Goal: Task Accomplishment & Management: Complete application form

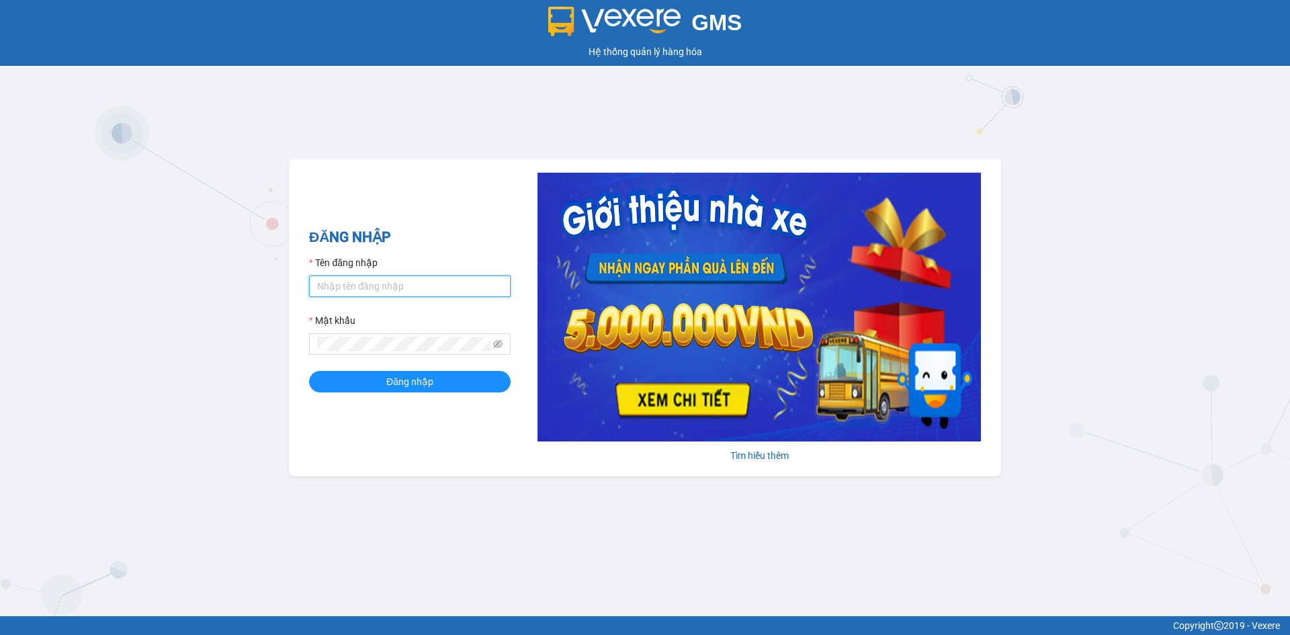
click at [348, 286] on input "Tên đăng nhập" at bounding box center [410, 287] width 202 height 22
type input "buithithutrang.vtp"
click at [309, 371] on button "Đăng nhập" at bounding box center [410, 382] width 202 height 22
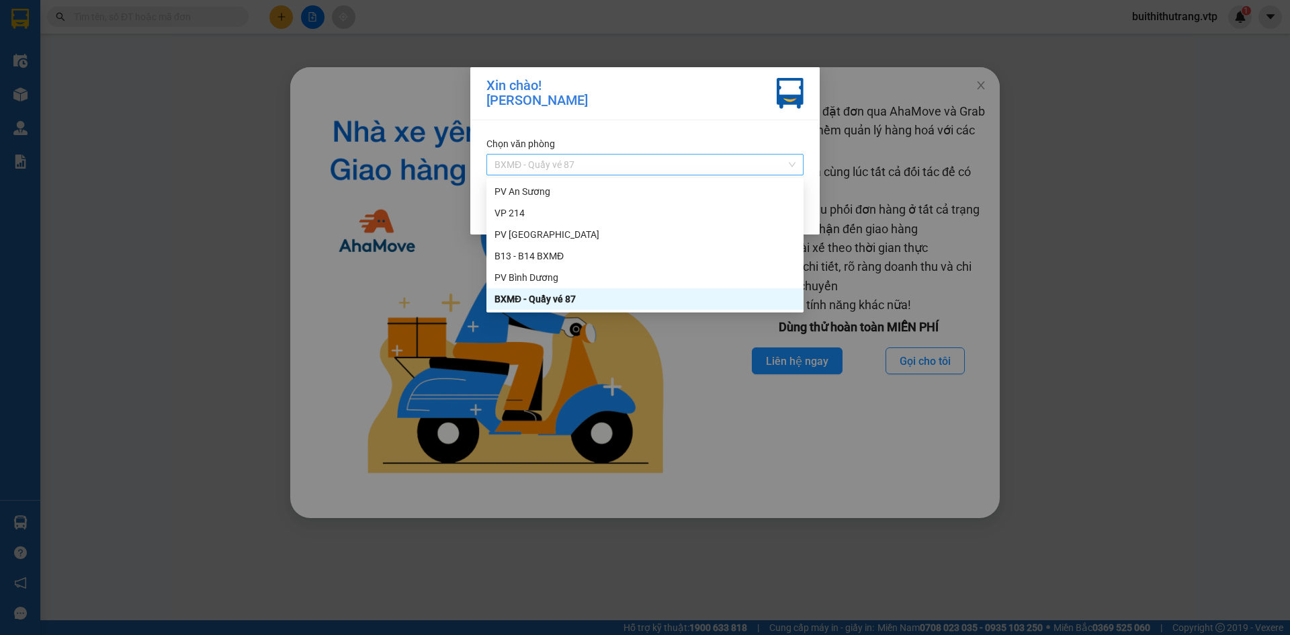
click at [593, 163] on span "BXMĐ - Quầy vé 87" at bounding box center [645, 165] width 301 height 20
drag, startPoint x: 626, startPoint y: 302, endPoint x: 613, endPoint y: 298, distance: 13.9
click at [625, 302] on div "BXMĐ - Quầy vé 87" at bounding box center [645, 299] width 301 height 15
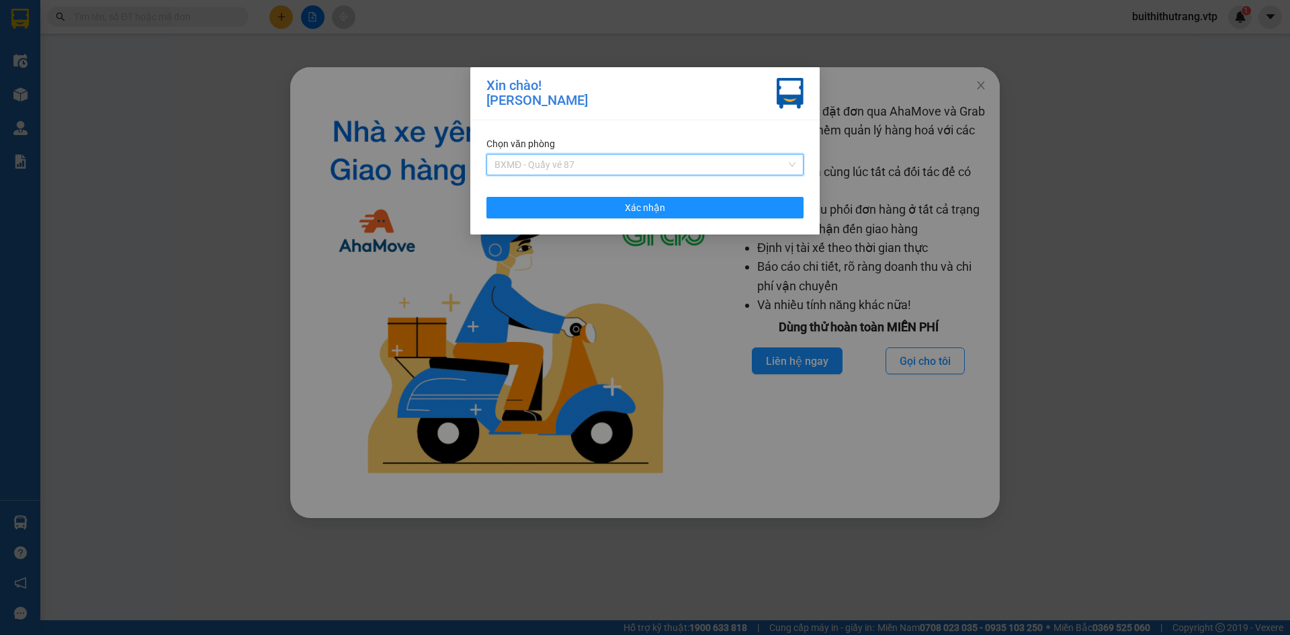
click at [687, 167] on span "BXMĐ - Quầy vé 87" at bounding box center [645, 165] width 301 height 20
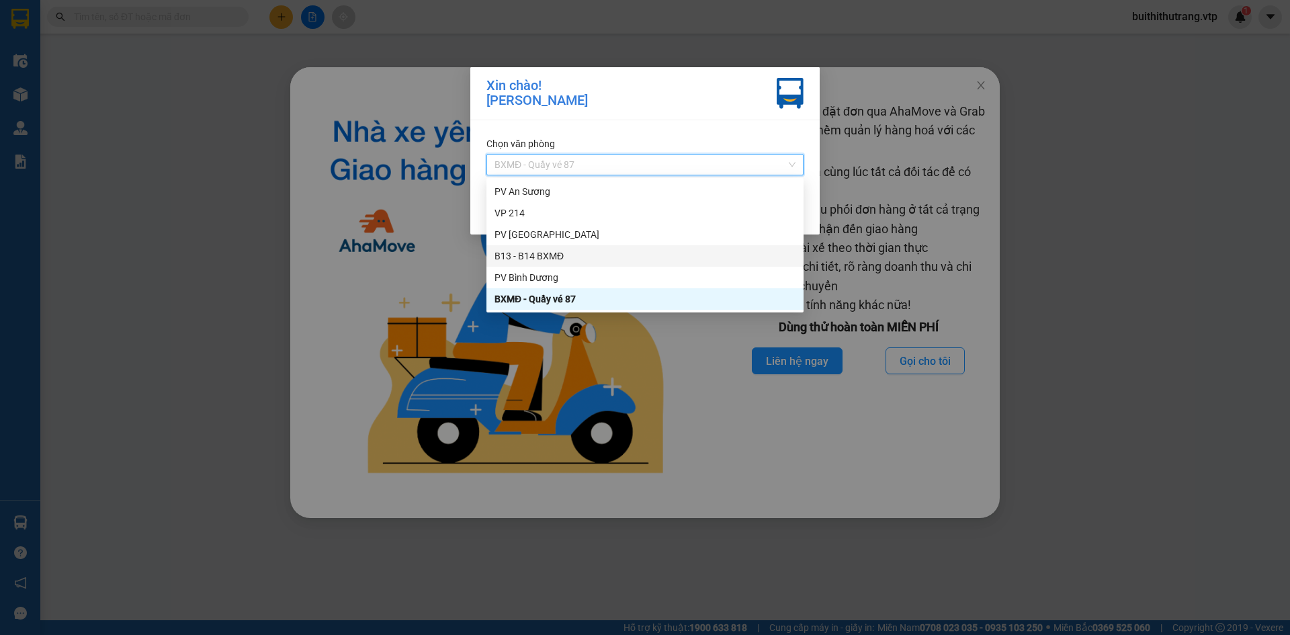
click at [606, 259] on div "B13 - B14 BXMĐ" at bounding box center [645, 256] width 301 height 15
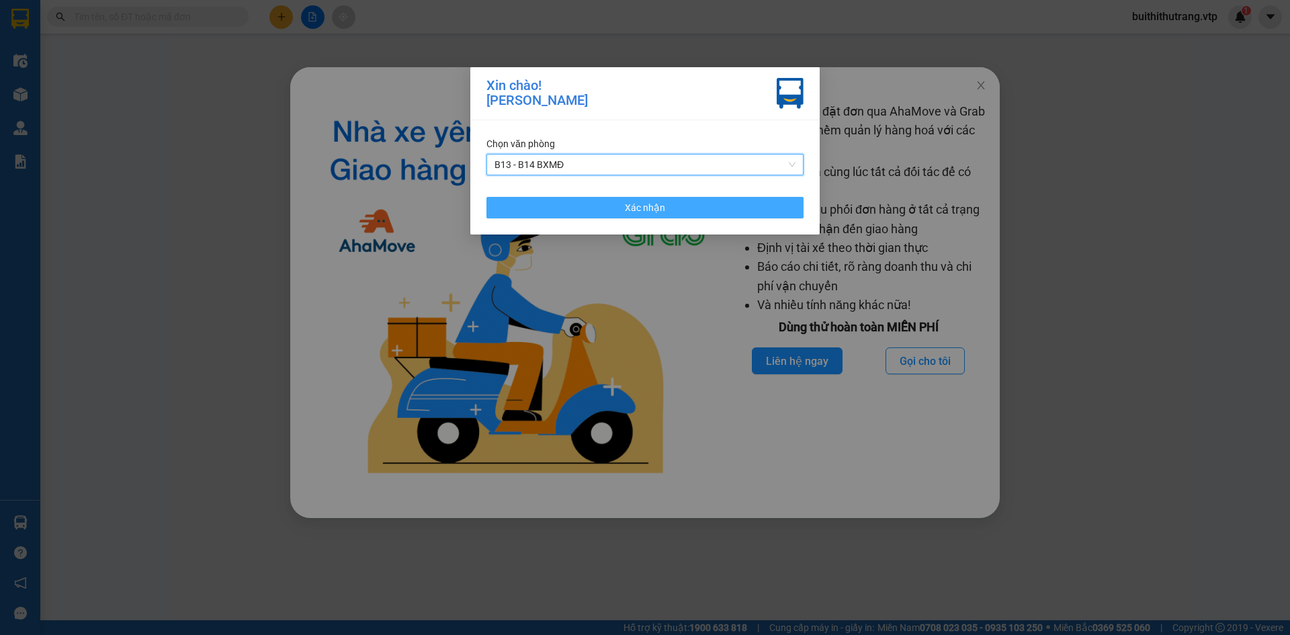
click at [692, 202] on button "Xác nhận" at bounding box center [645, 208] width 317 height 22
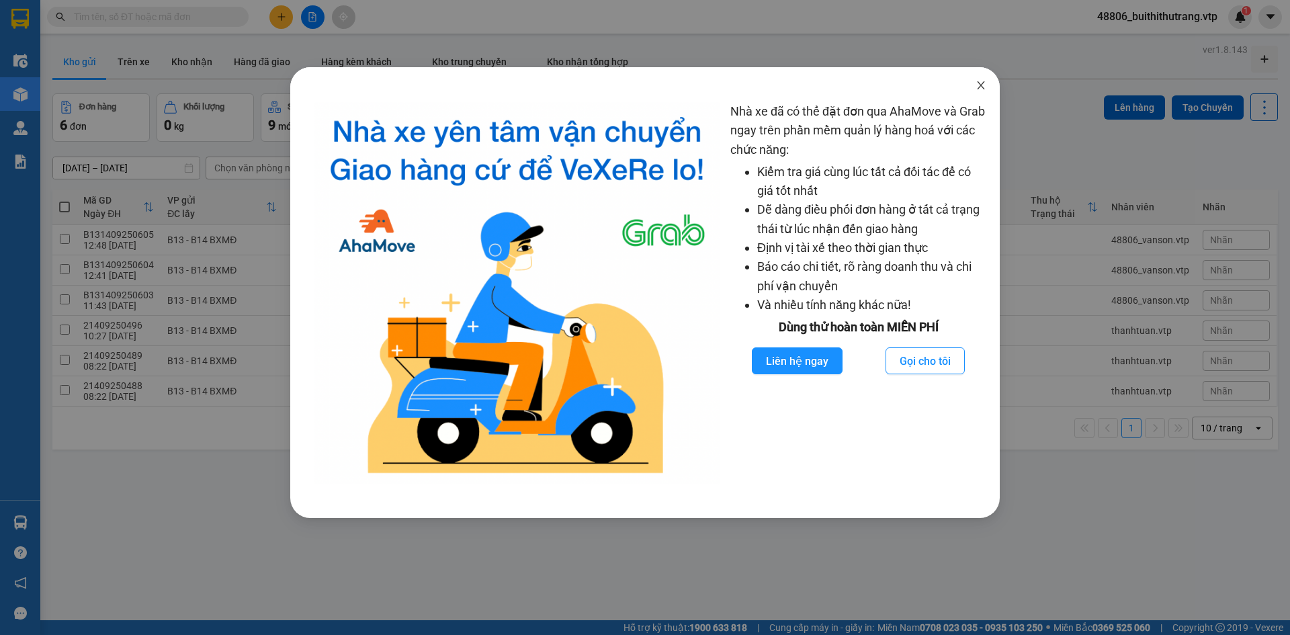
click at [981, 84] on icon "close" at bounding box center [981, 85] width 11 height 11
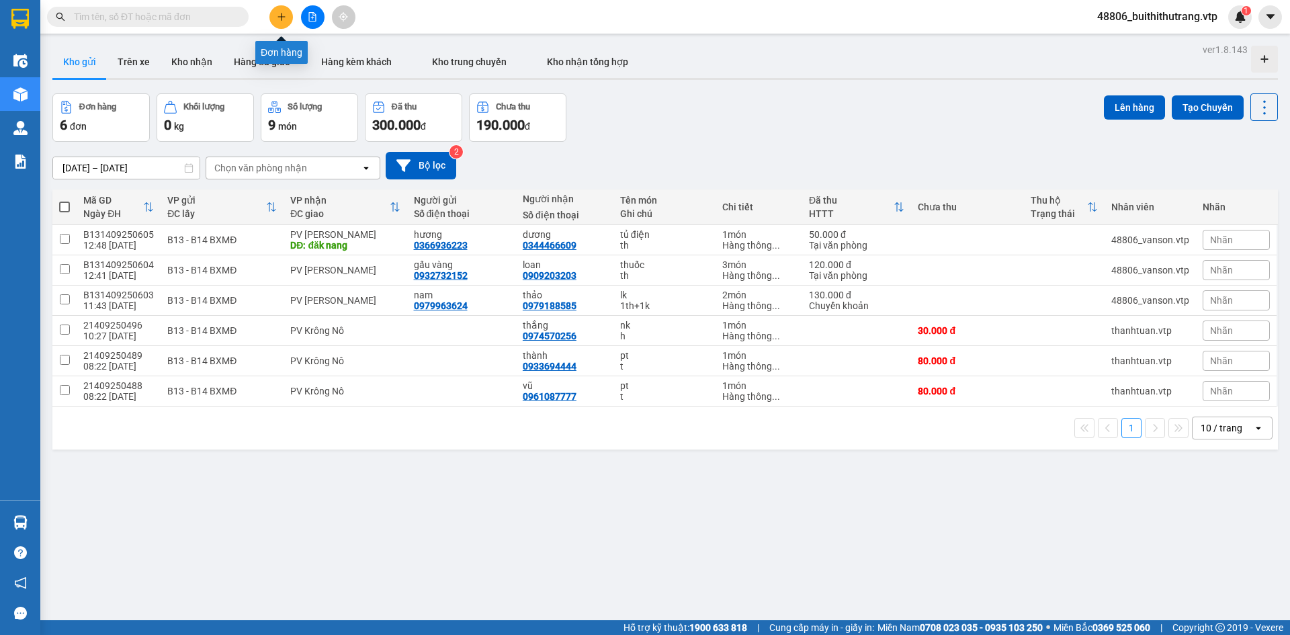
click at [284, 12] on icon "plus" at bounding box center [281, 16] width 9 height 9
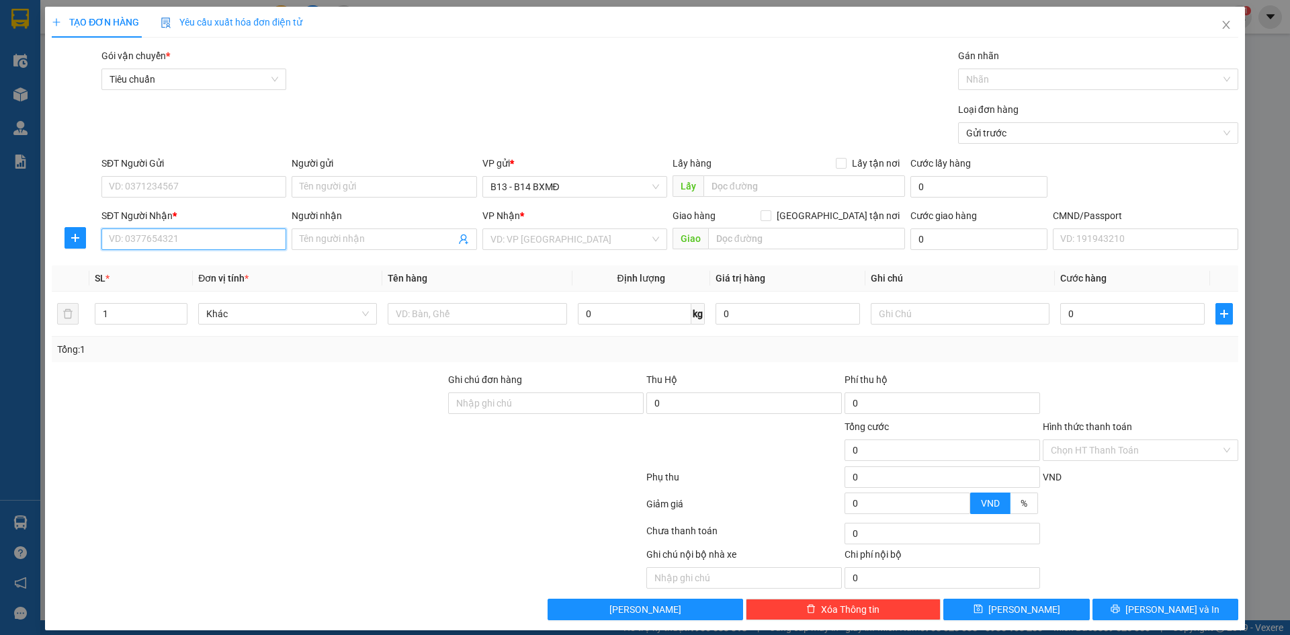
click at [244, 241] on input "SĐT Người Nhận *" at bounding box center [193, 240] width 185 height 22
type input "0906574522"
type input "tường"
type input "0906574522"
click at [475, 322] on input "text" at bounding box center [477, 314] width 179 height 22
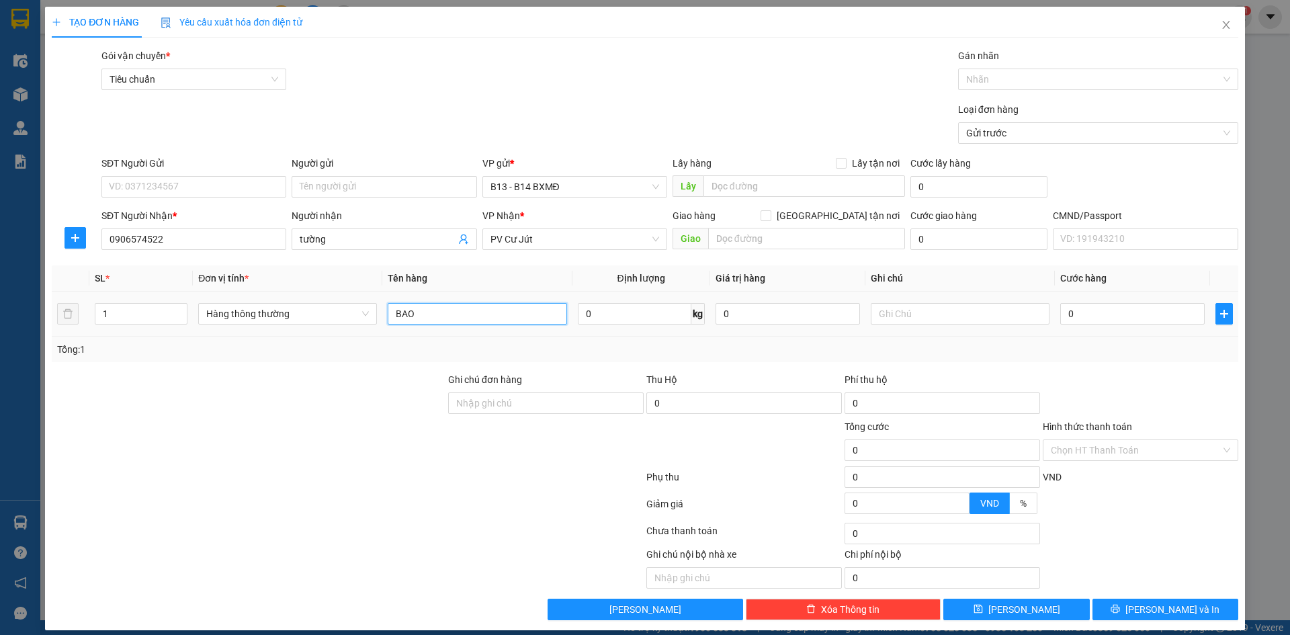
type input "BAO"
type input "PT"
type input "5"
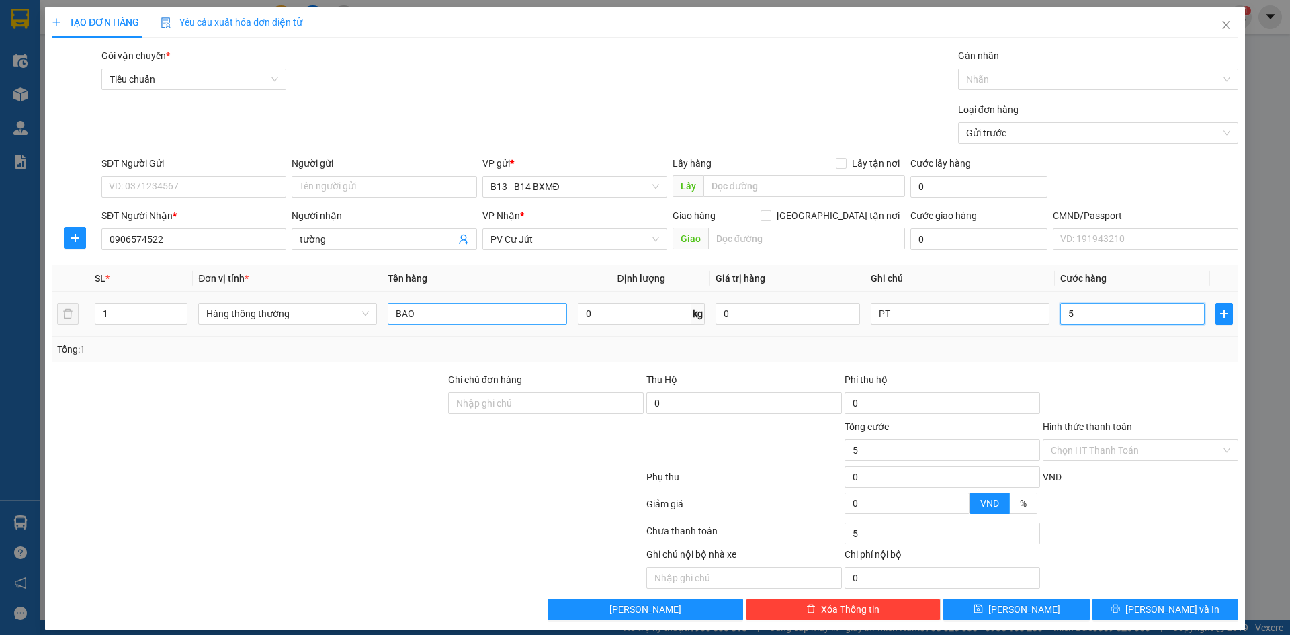
type input "50"
type input "500"
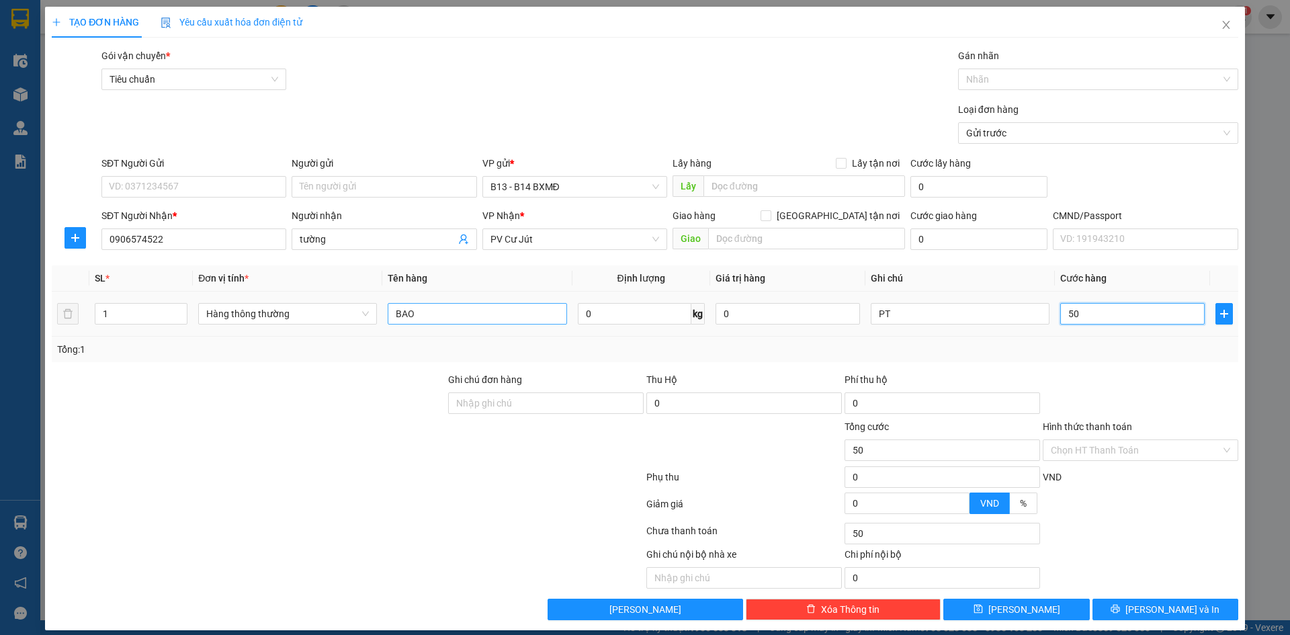
type input "500"
type input "5.000"
type input "50.000"
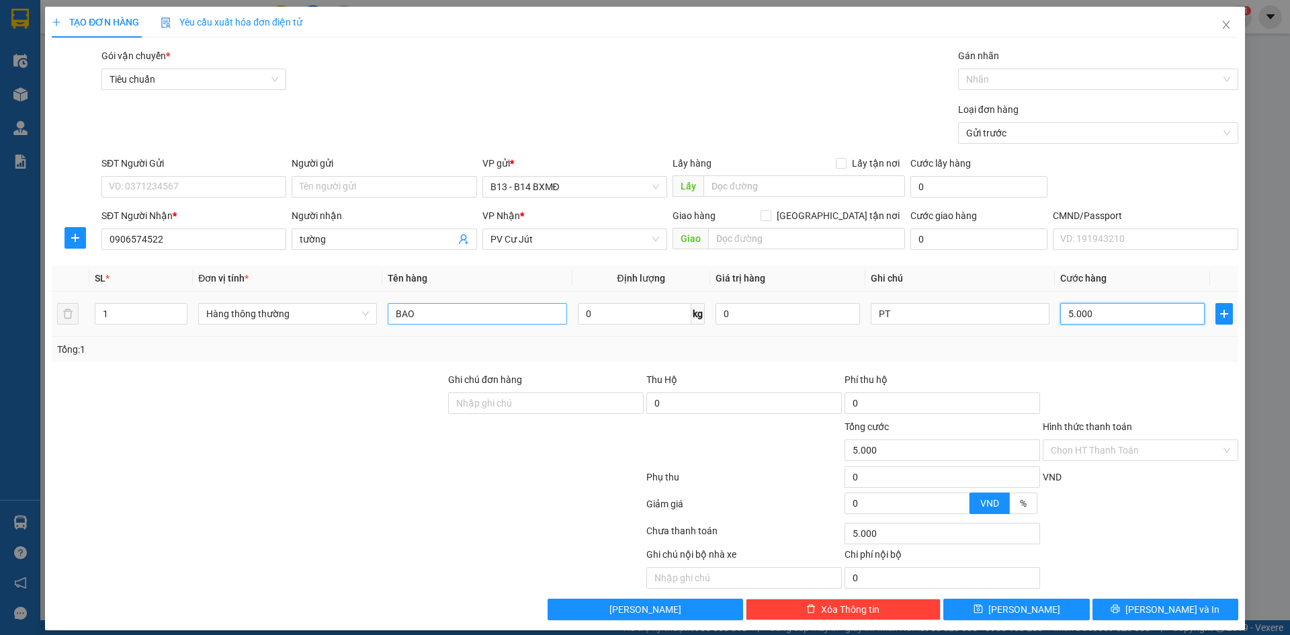
type input "50.000"
click at [1135, 616] on button "[PERSON_NAME] và In" at bounding box center [1166, 610] width 146 height 22
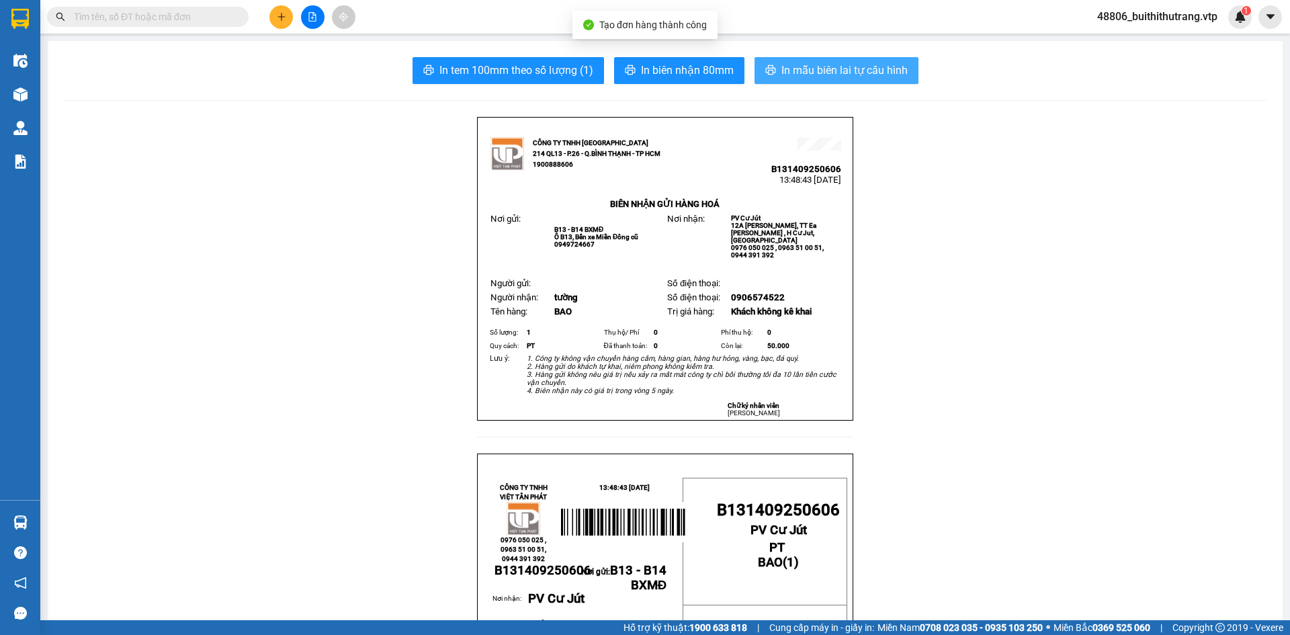
click at [853, 77] on span "In mẫu biên lai tự cấu hình" at bounding box center [845, 70] width 126 height 17
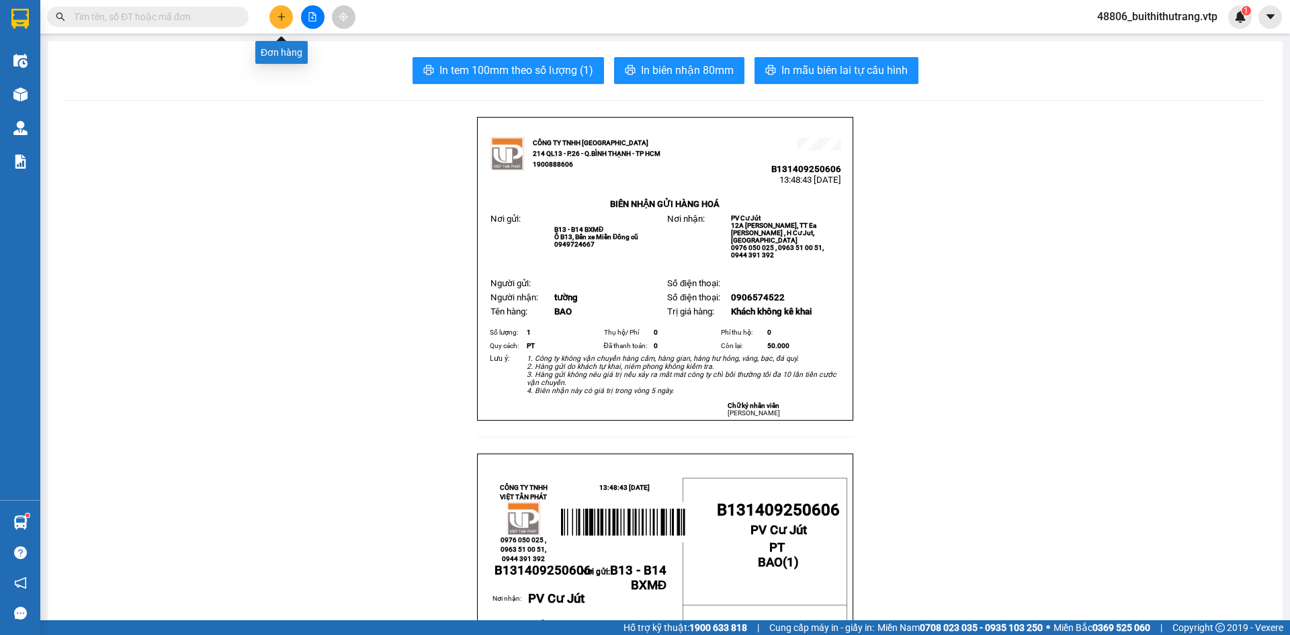
click at [284, 20] on icon "plus" at bounding box center [281, 16] width 9 height 9
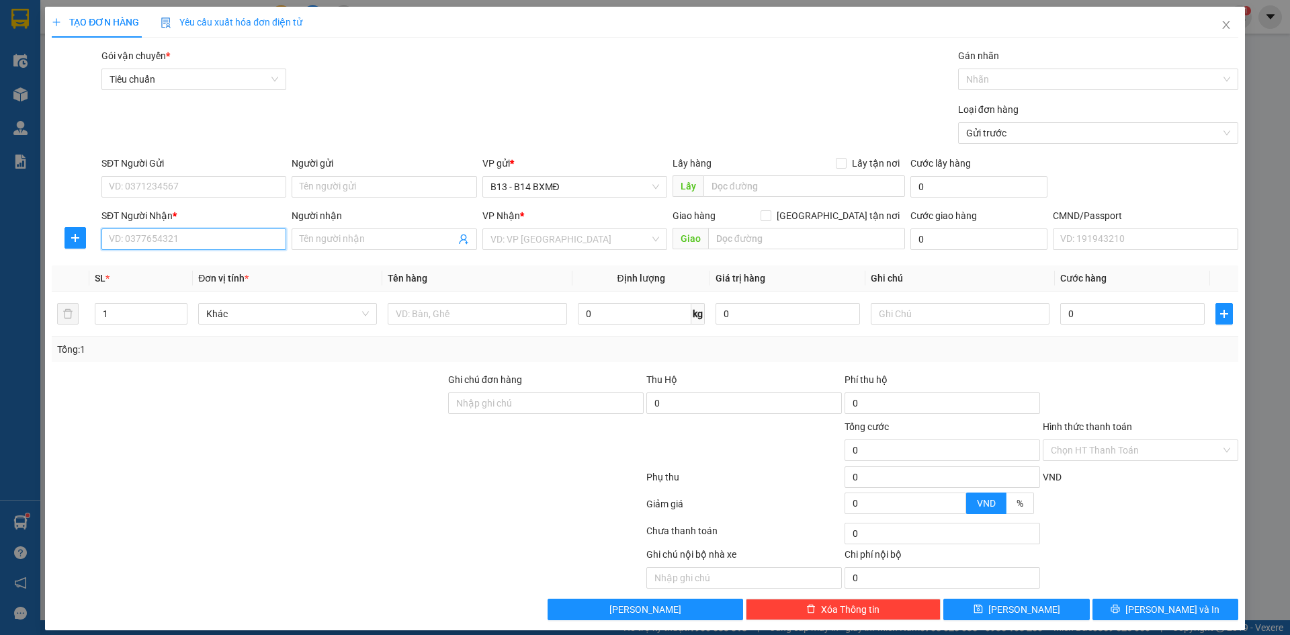
click at [194, 243] on input "SĐT Người Nhận *" at bounding box center [193, 240] width 185 height 22
type input "0399002666"
click at [134, 266] on div "0399002666 - trang" at bounding box center [192, 266] width 167 height 15
type input "trang"
type input "0399002666"
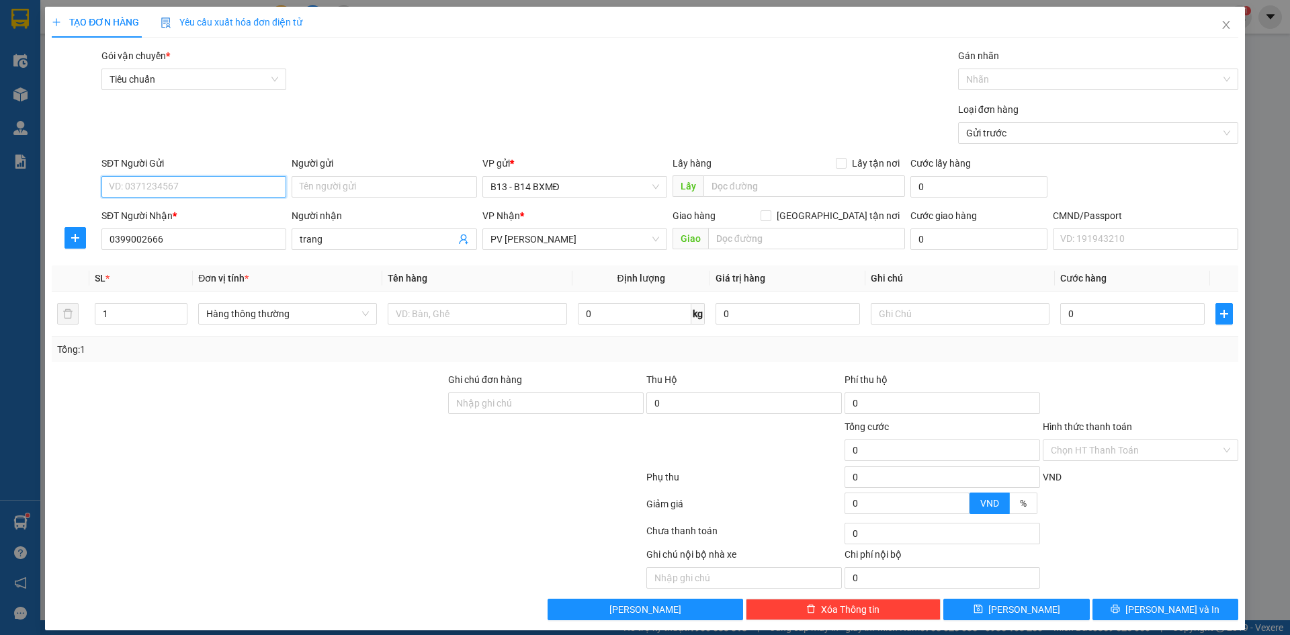
click at [172, 185] on input "SĐT Người Gửi" at bounding box center [193, 187] width 185 height 22
type input "0902314035"
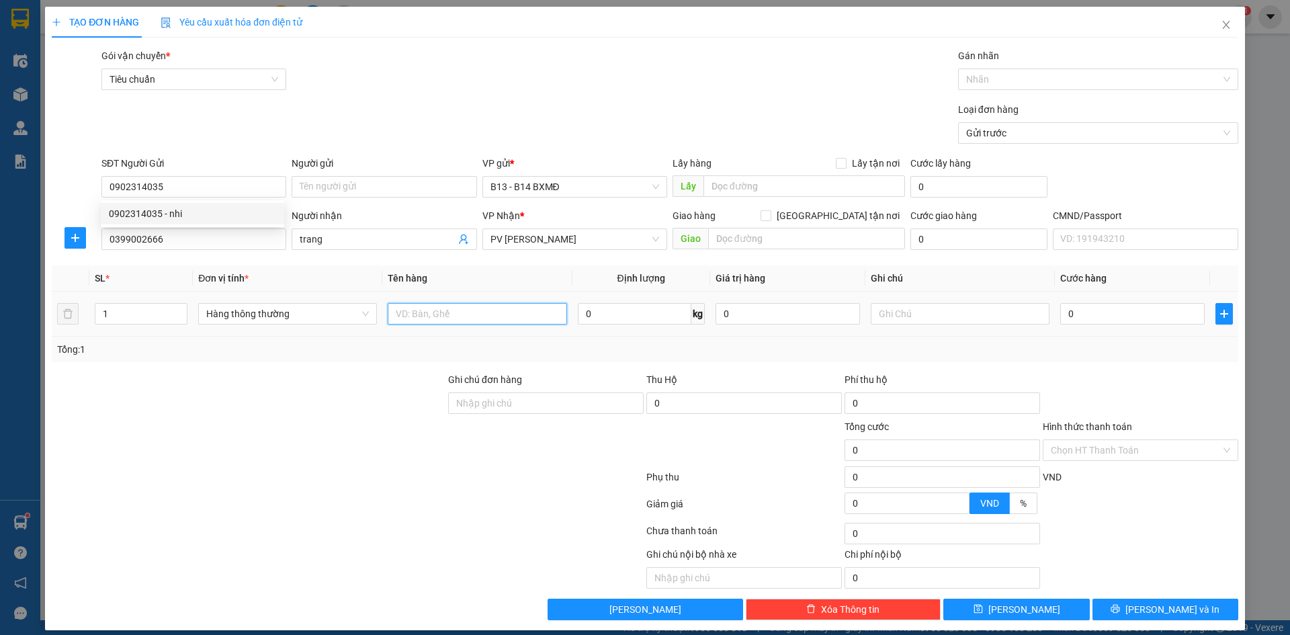
click at [456, 316] on input "text" at bounding box center [477, 314] width 179 height 22
type input "THÙNG"
drag, startPoint x: 116, startPoint y: 317, endPoint x: 88, endPoint y: 317, distance: 27.6
click at [91, 317] on td "1" at bounding box center [140, 314] width 103 height 45
type input "2"
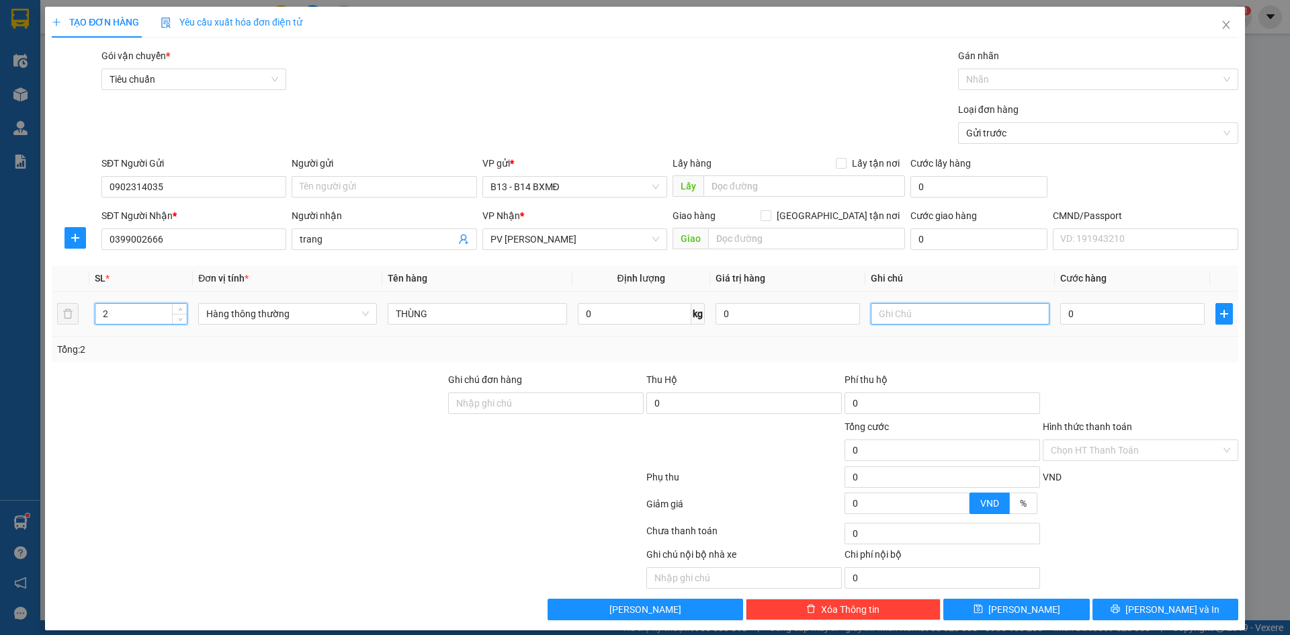
click at [884, 315] on input "text" at bounding box center [960, 314] width 179 height 22
type input "MP"
type input "1"
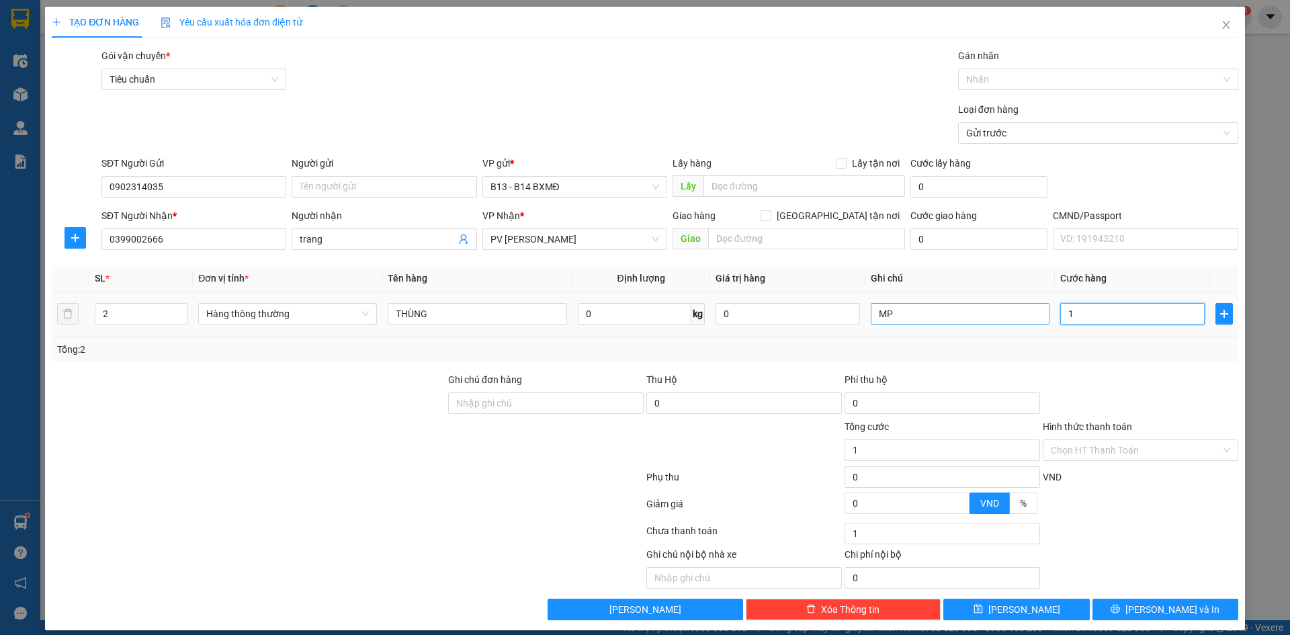
type input "10"
type input "100"
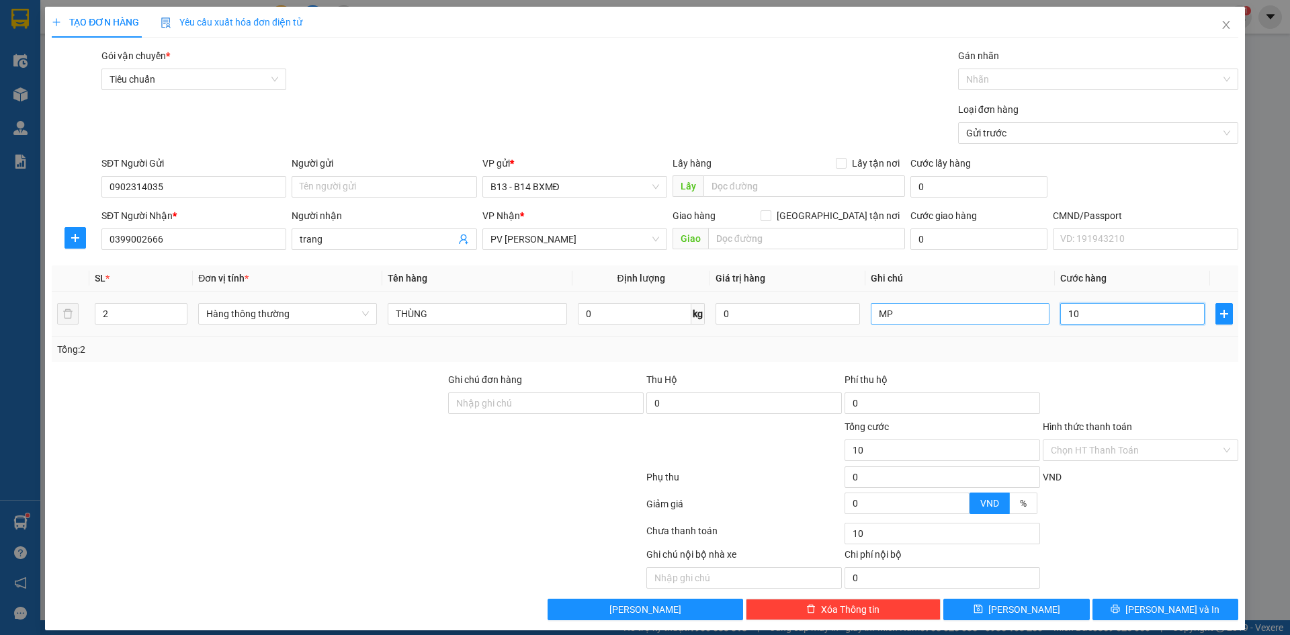
type input "100"
type input "1.000"
type input "10.000"
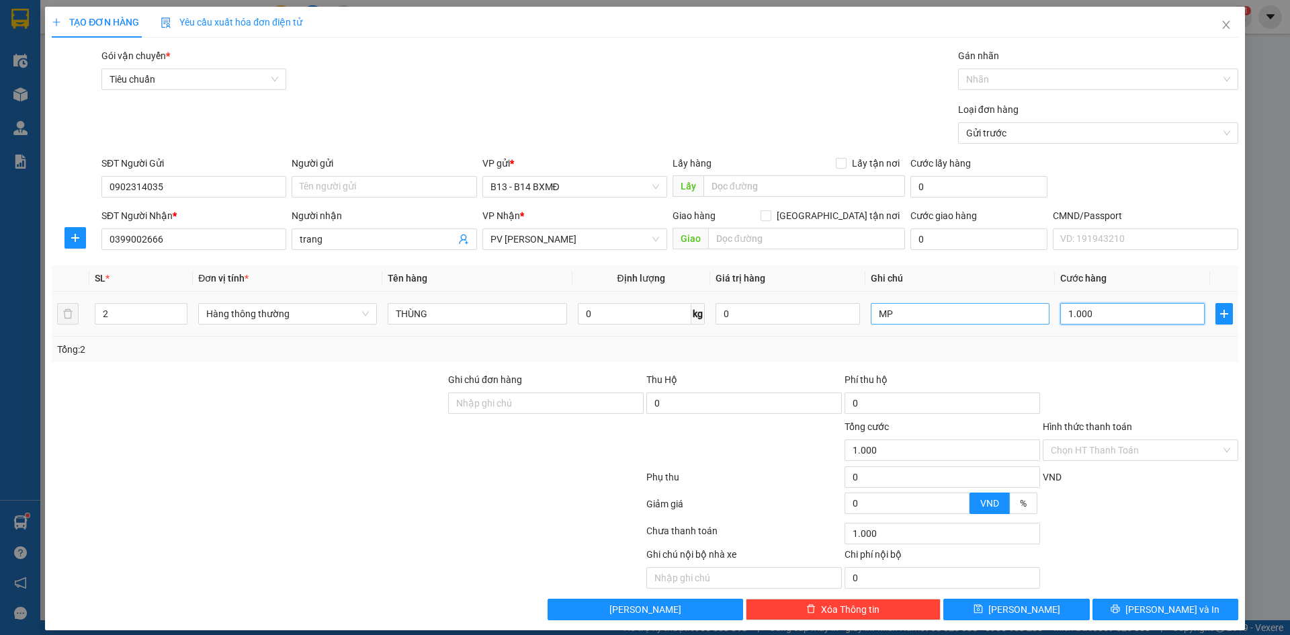
type input "10.000"
type input "100.000"
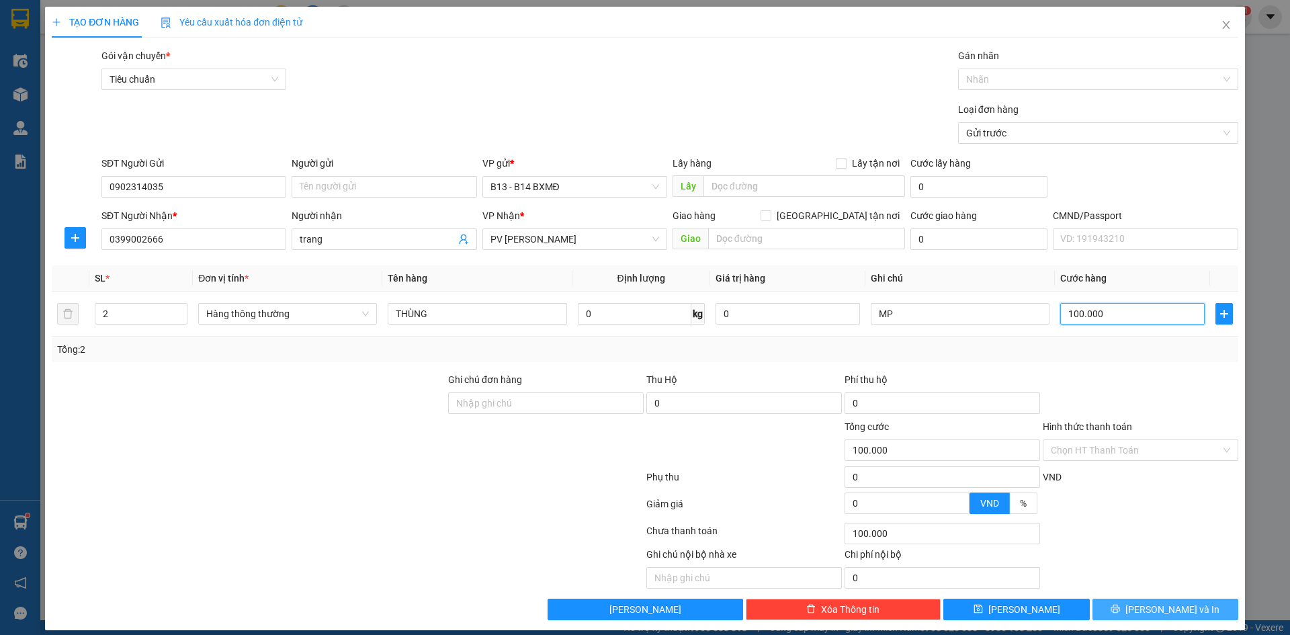
type input "100.000"
click at [1173, 609] on span "[PERSON_NAME] và In" at bounding box center [1173, 609] width 94 height 15
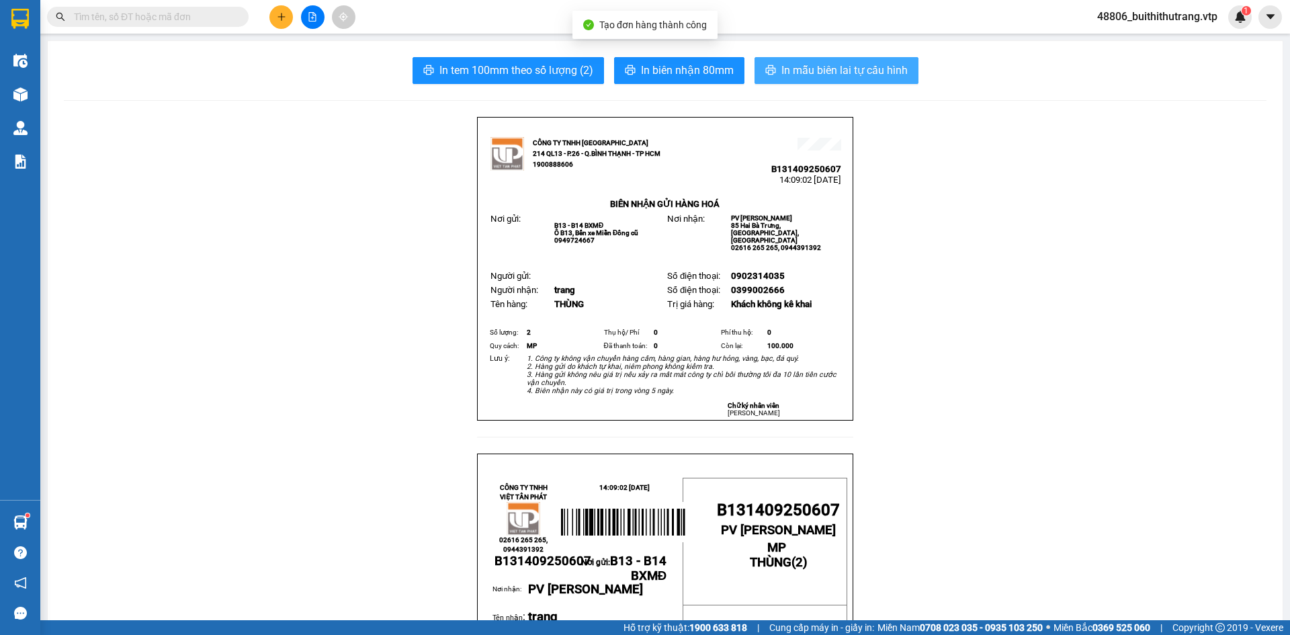
click at [841, 71] on span "In mẫu biên lai tự cấu hình" at bounding box center [845, 70] width 126 height 17
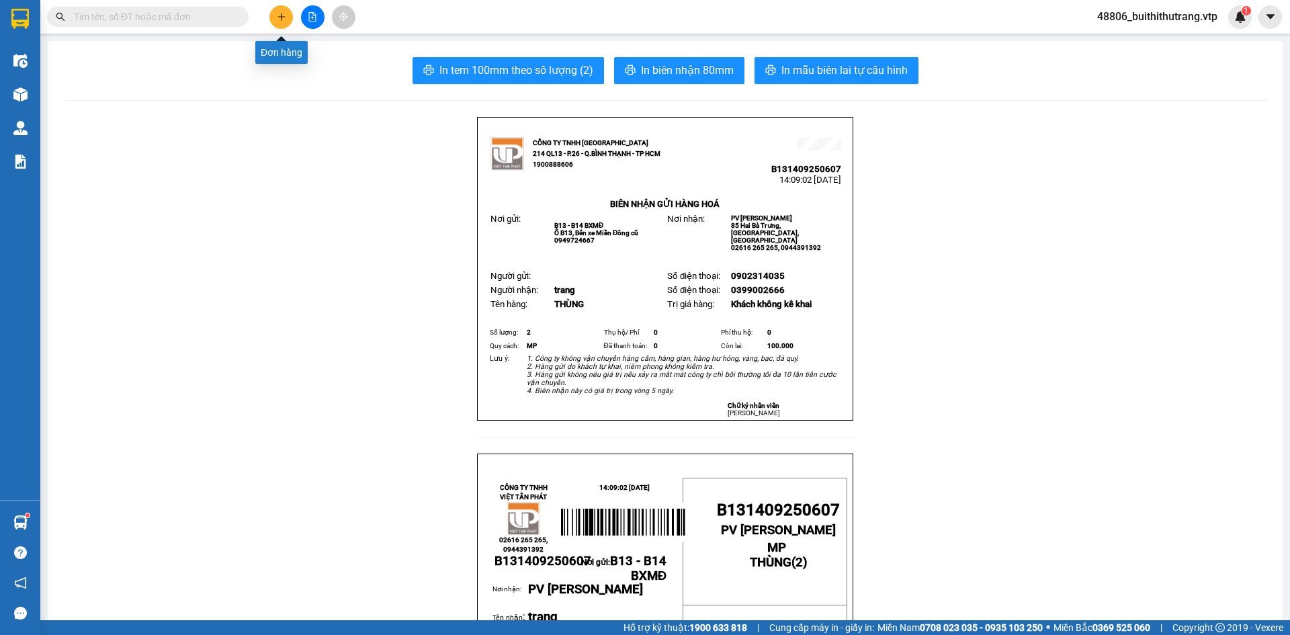
click at [277, 19] on icon "plus" at bounding box center [281, 16] width 9 height 9
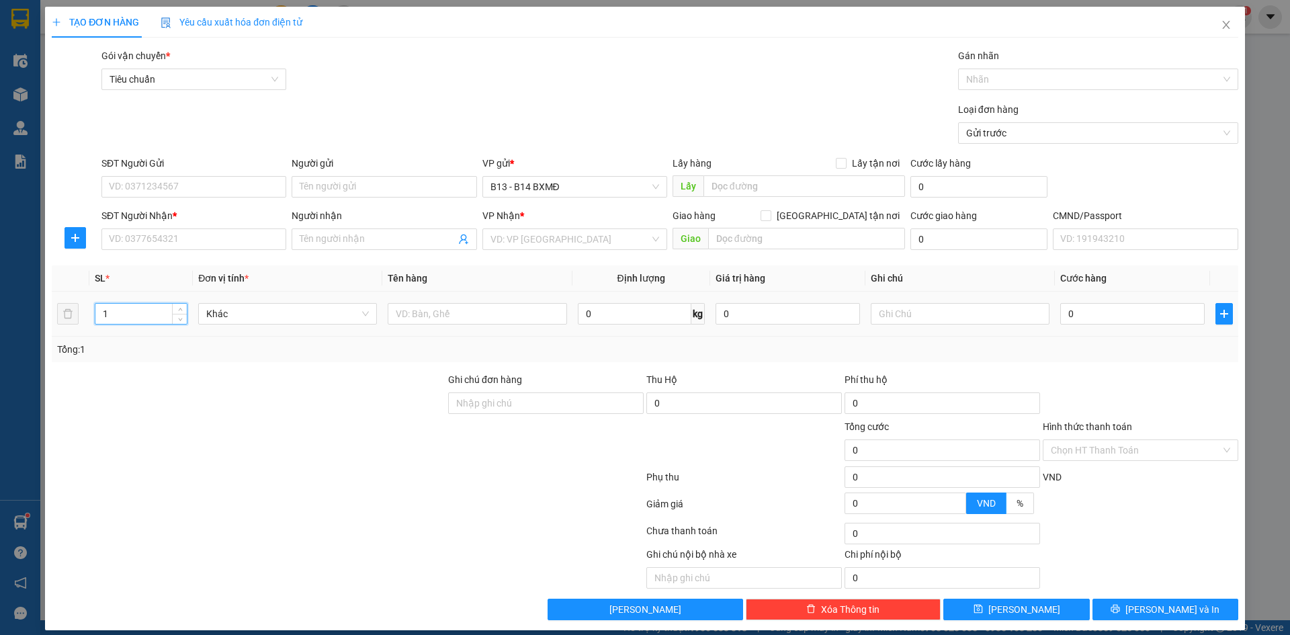
drag, startPoint x: 127, startPoint y: 313, endPoint x: 105, endPoint y: 317, distance: 22.5
click at [105, 317] on input "1" at bounding box center [140, 314] width 91 height 20
type input "2"
click at [430, 318] on input "text" at bounding box center [477, 314] width 179 height 22
type input "THÙNG XỐP"
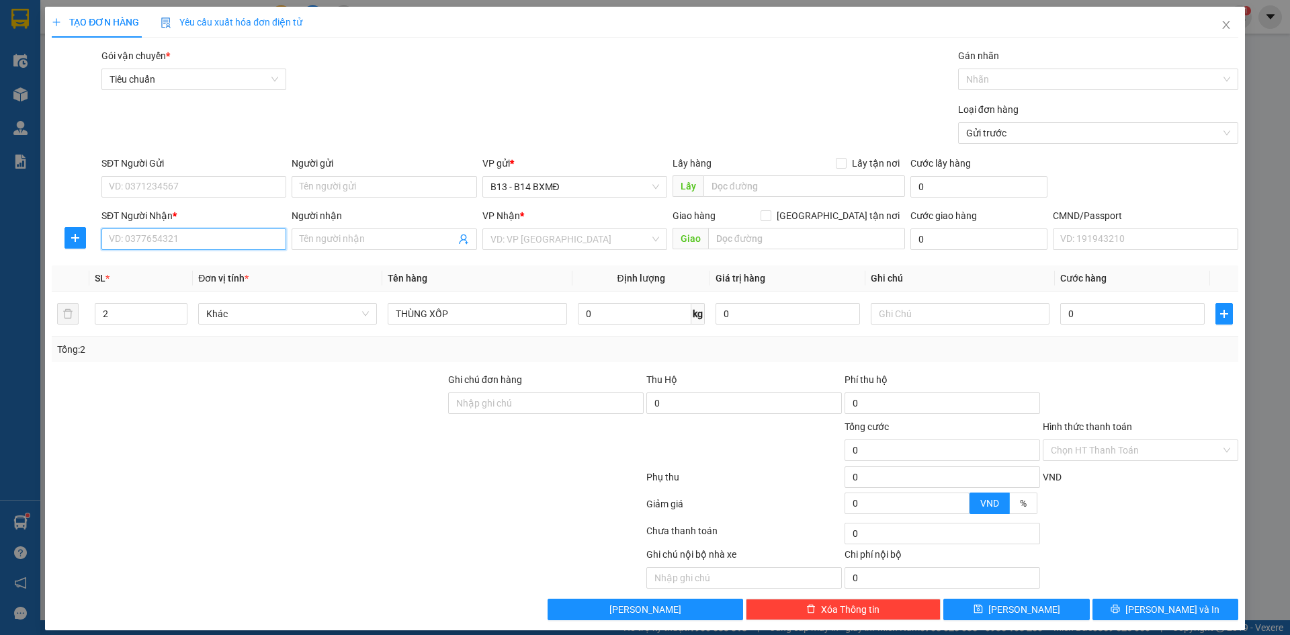
click at [140, 239] on input "SĐT Người Nhận *" at bounding box center [193, 240] width 185 height 22
click at [130, 241] on input "0965002226" at bounding box center [193, 240] width 185 height 22
type input "0965002226"
click at [322, 243] on input "Người nhận" at bounding box center [377, 239] width 155 height 15
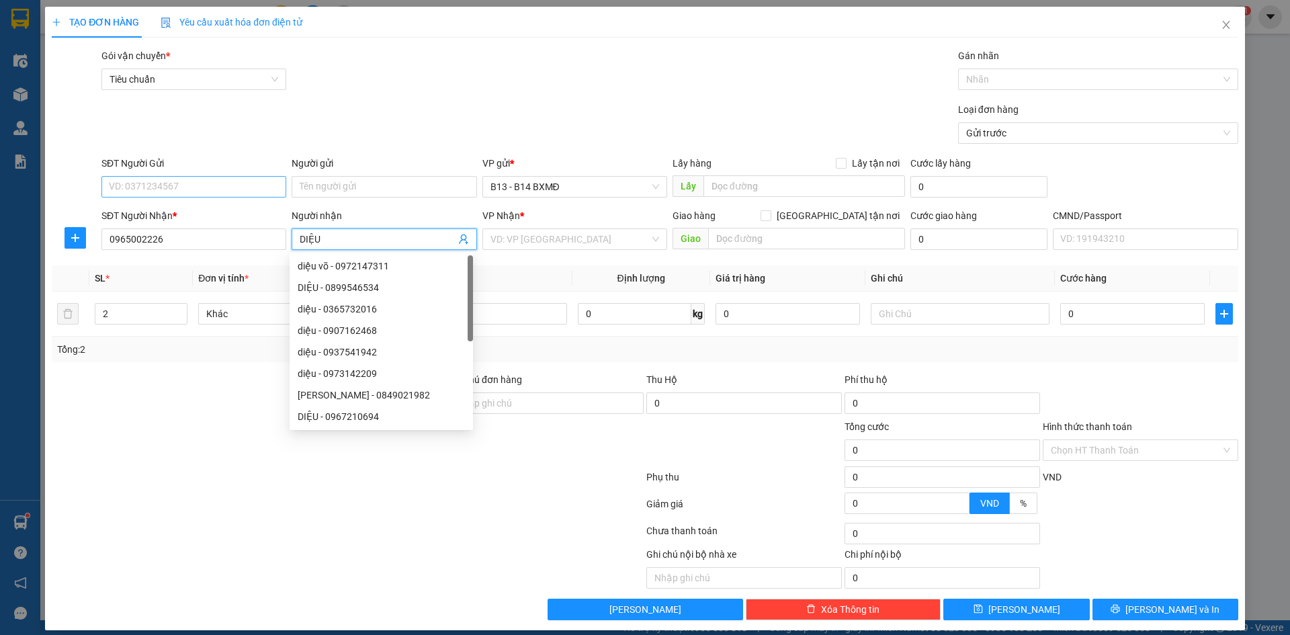
type input "DIỆU"
click at [220, 187] on input "SĐT Người Gửi" at bounding box center [193, 187] width 185 height 22
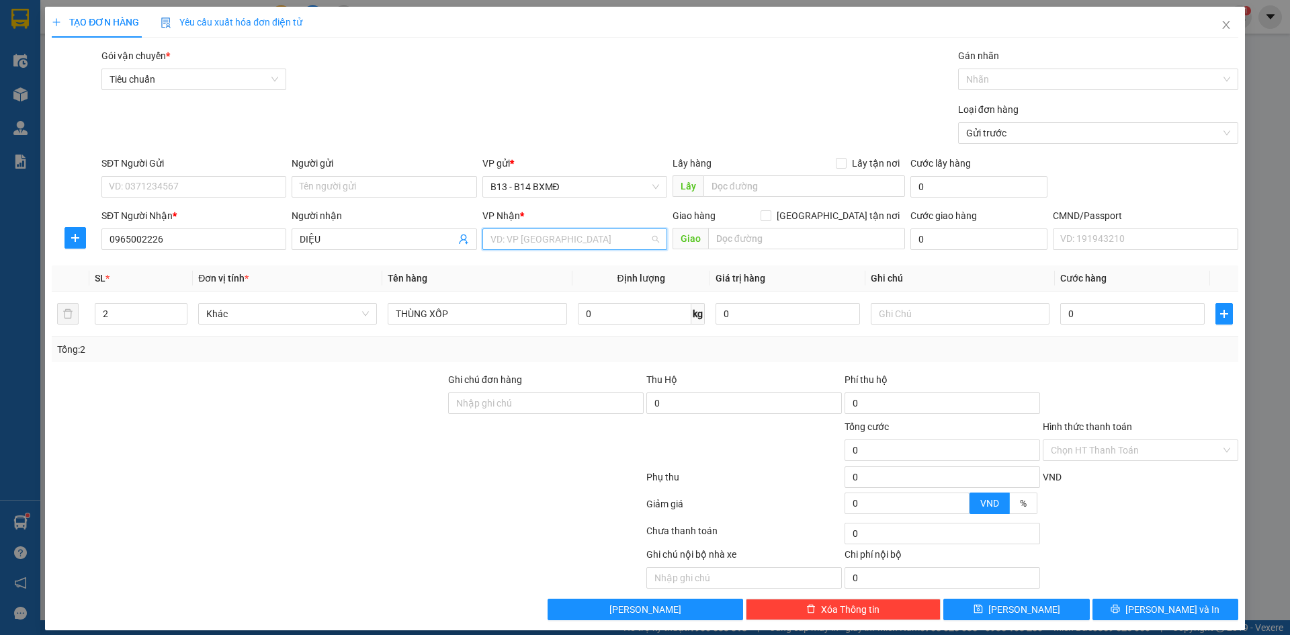
click at [565, 242] on input "search" at bounding box center [570, 239] width 159 height 20
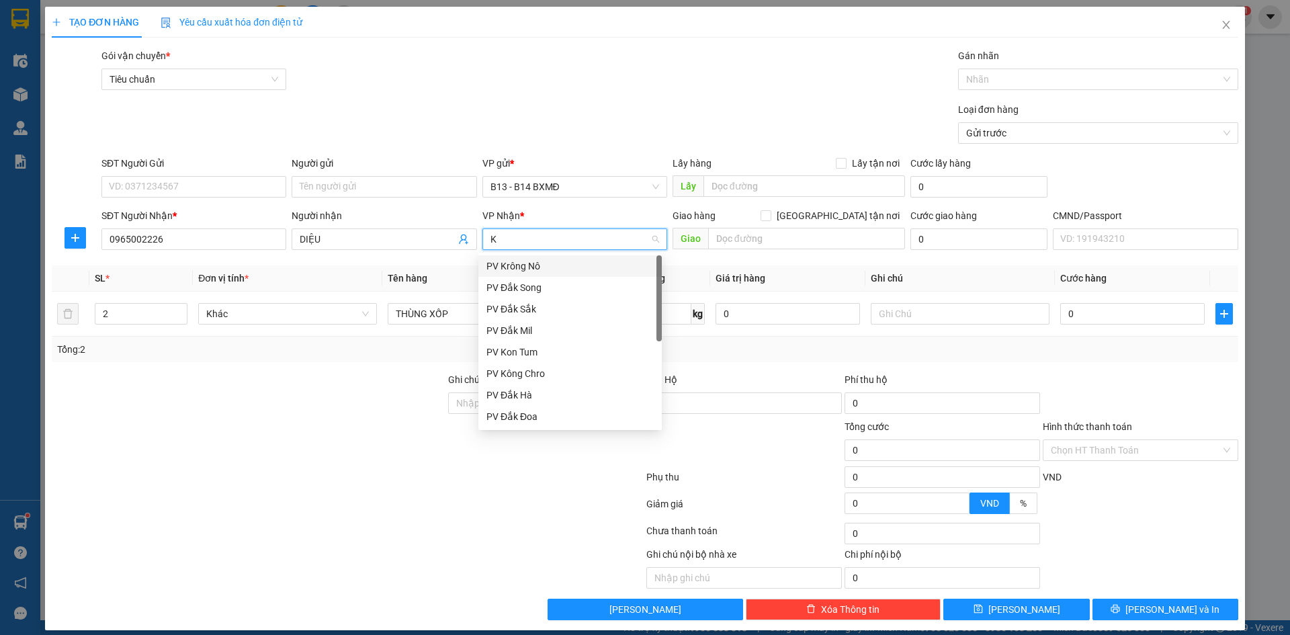
type input "KN"
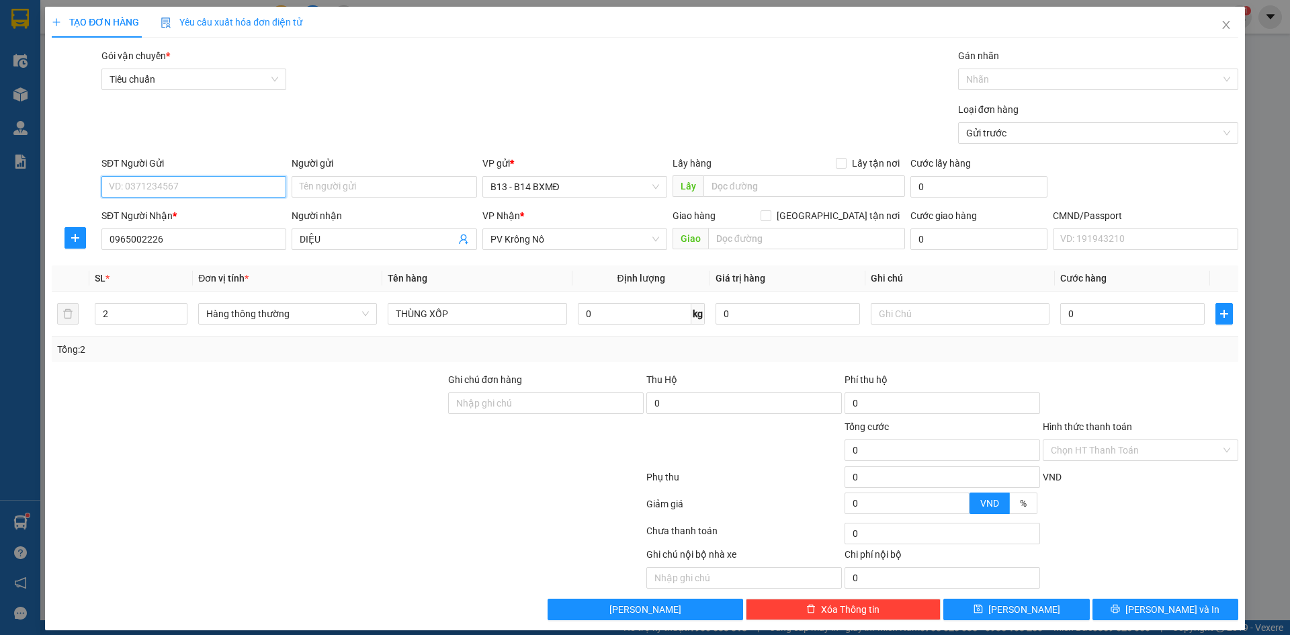
click at [188, 190] on input "SĐT Người Gửi" at bounding box center [193, 187] width 185 height 22
type input "0938227179"
click at [896, 313] on input "text" at bounding box center [960, 314] width 179 height 22
type input "D"
type input "ĐÔNG LẠNH"
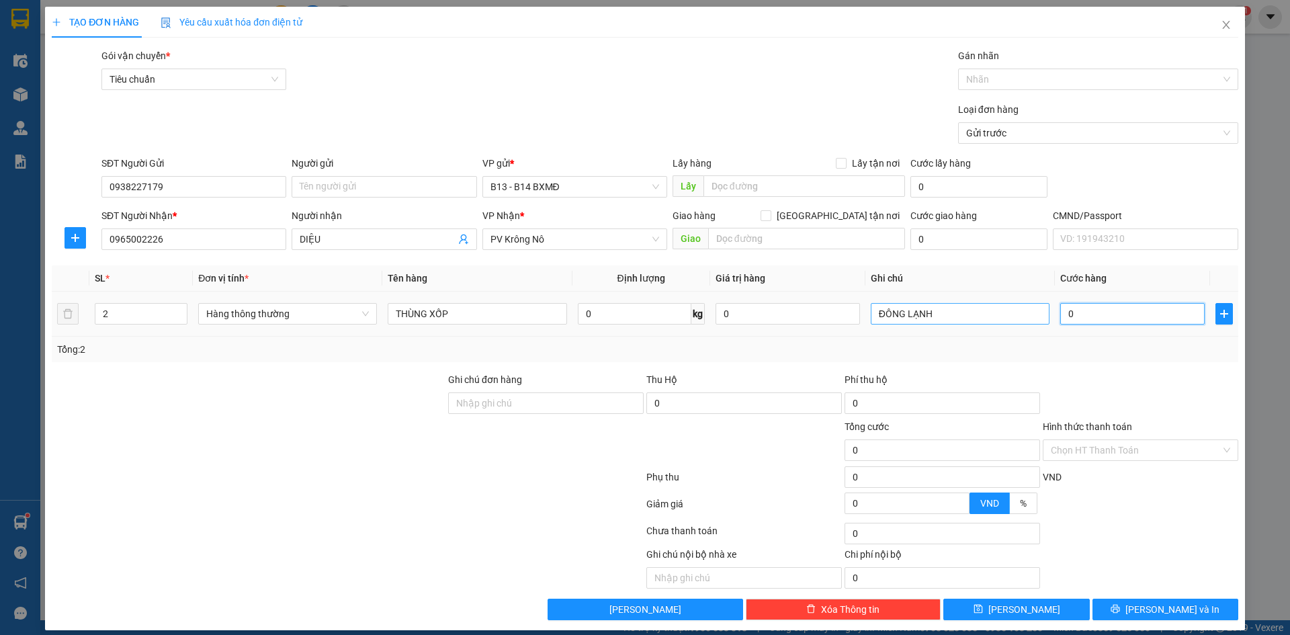
type input "1"
type input "18"
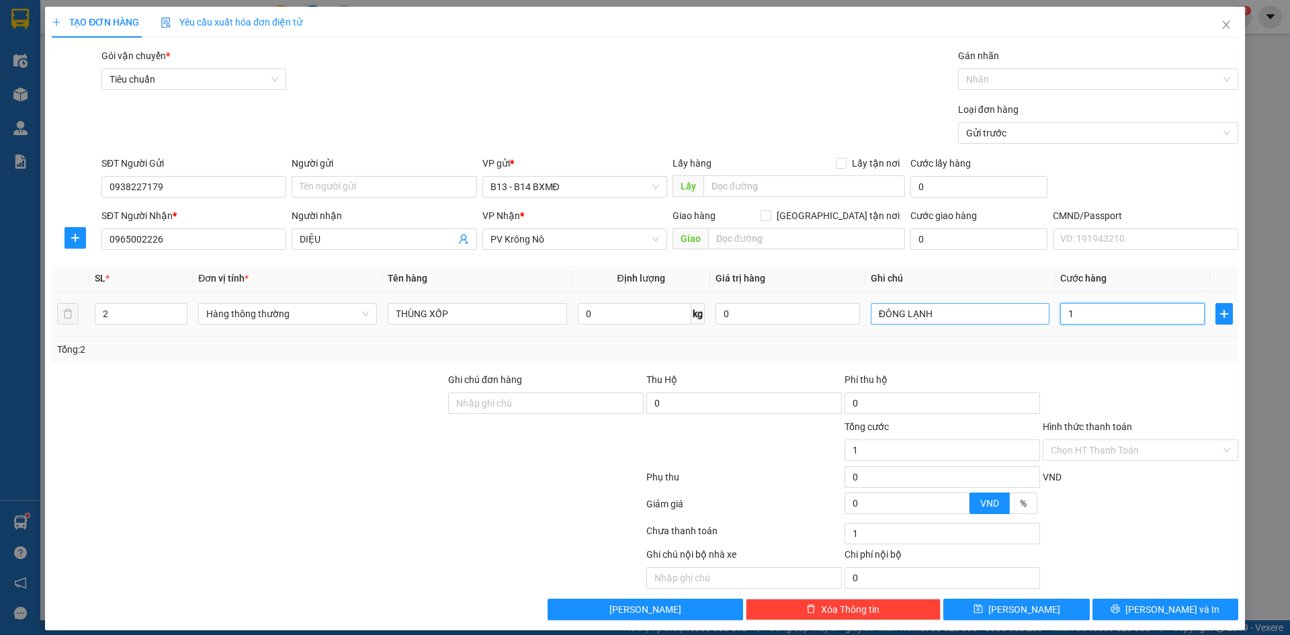
type input "18"
type input "180"
type input "1.800"
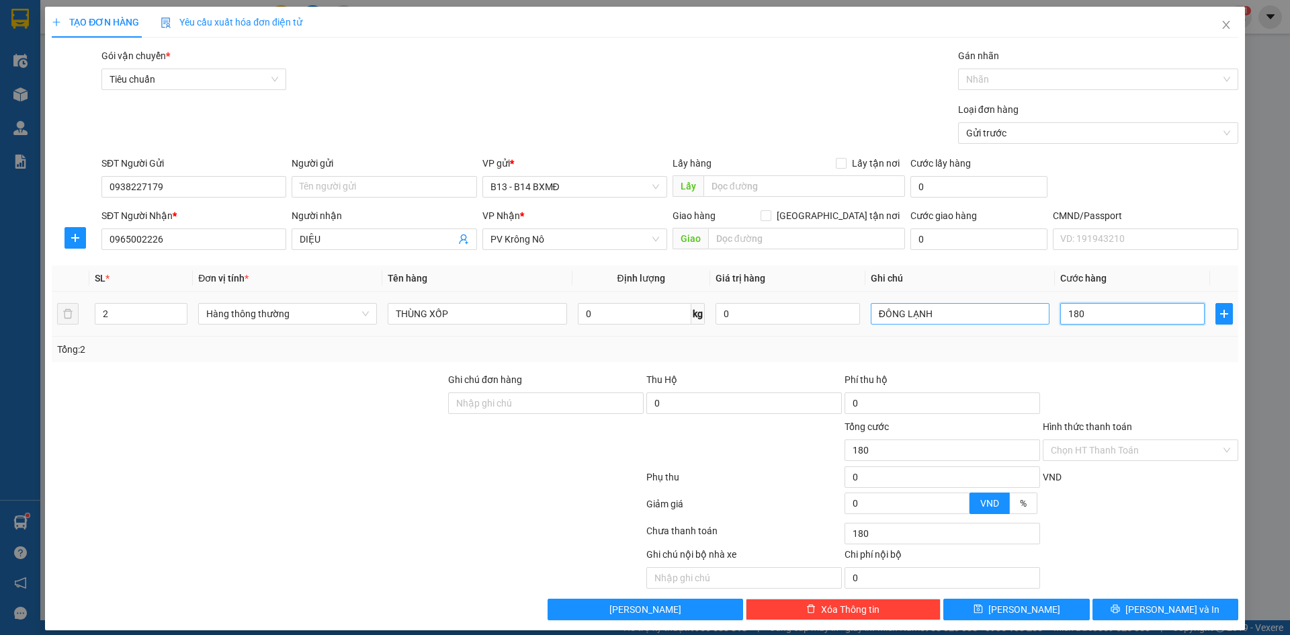
type input "1.800"
type input "18.000"
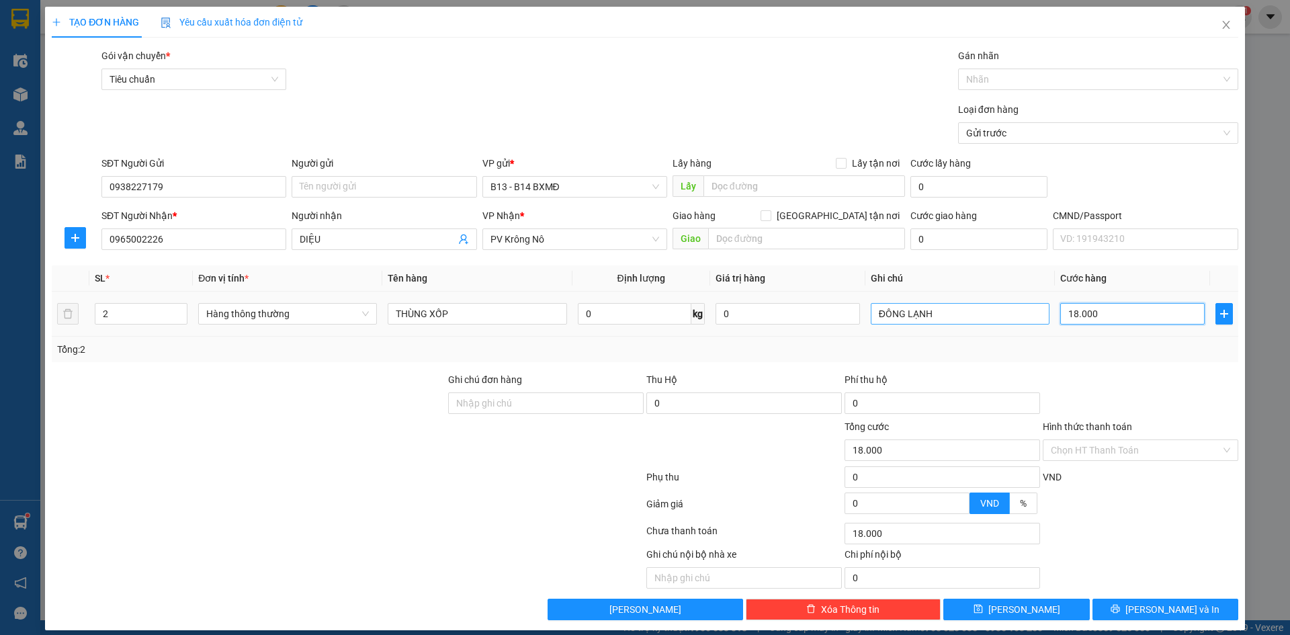
type input "180.000"
drag, startPoint x: 1137, startPoint y: 606, endPoint x: 1131, endPoint y: 613, distance: 9.6
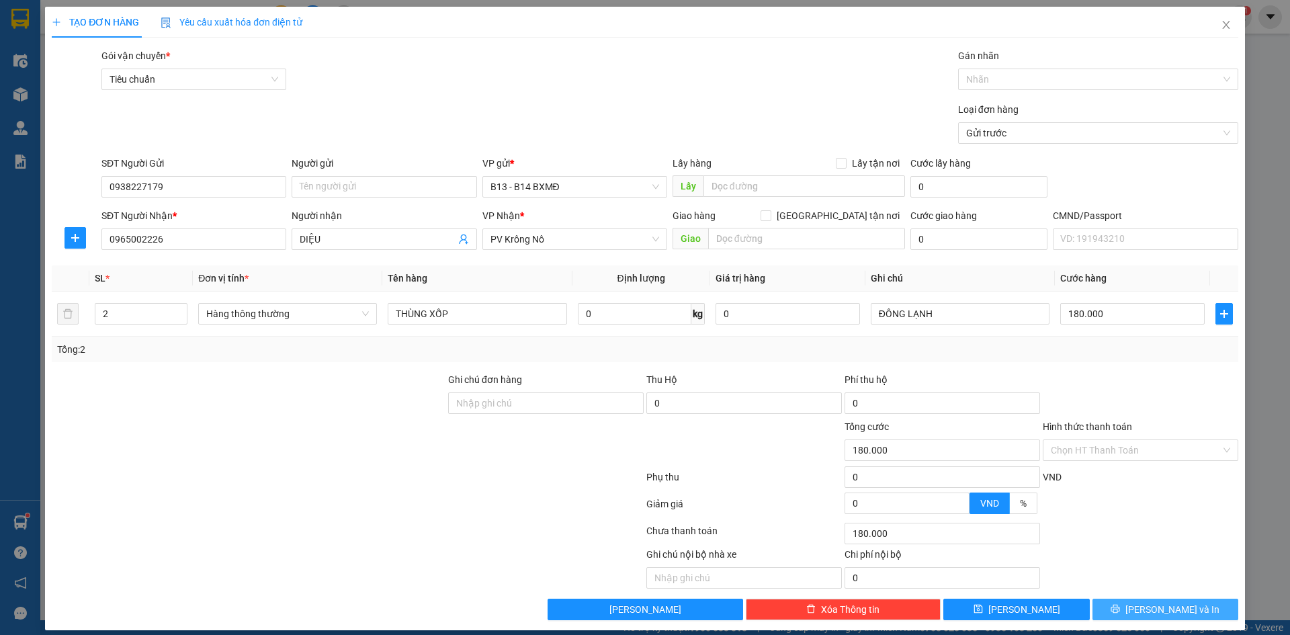
click at [1120, 607] on icon "printer" at bounding box center [1115, 608] width 9 height 9
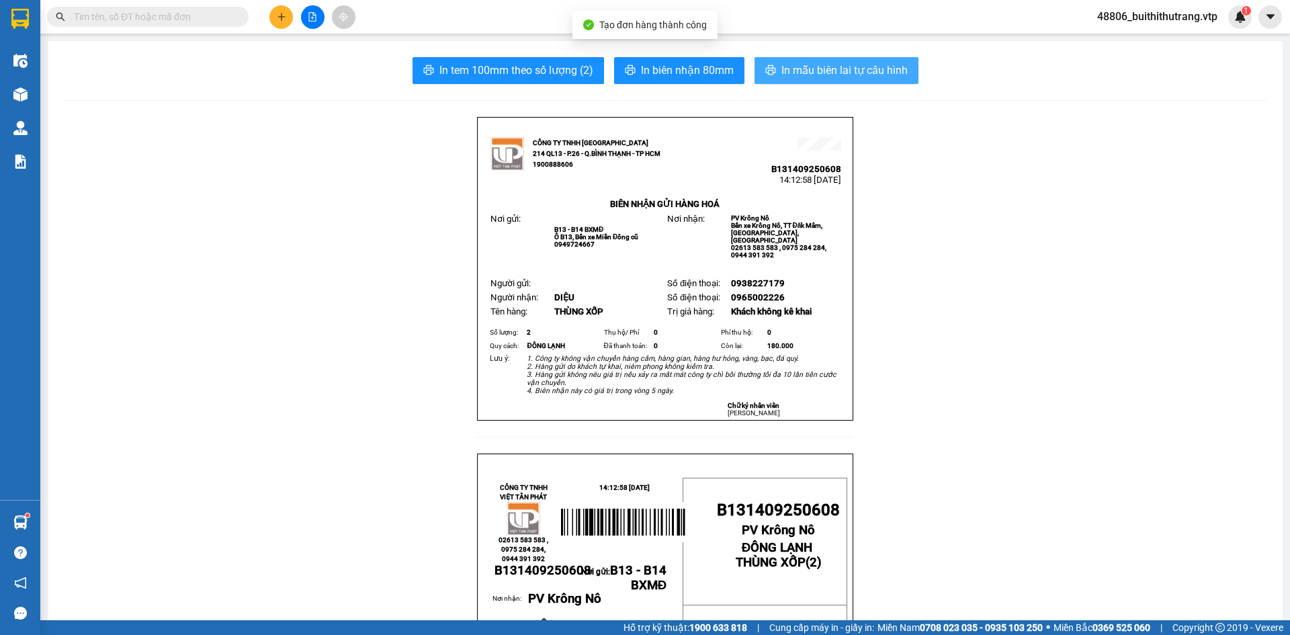
click at [819, 63] on span "In mẫu biên lai tự cấu hình" at bounding box center [845, 70] width 126 height 17
drag, startPoint x: 313, startPoint y: 499, endPoint x: 354, endPoint y: 482, distance: 45.2
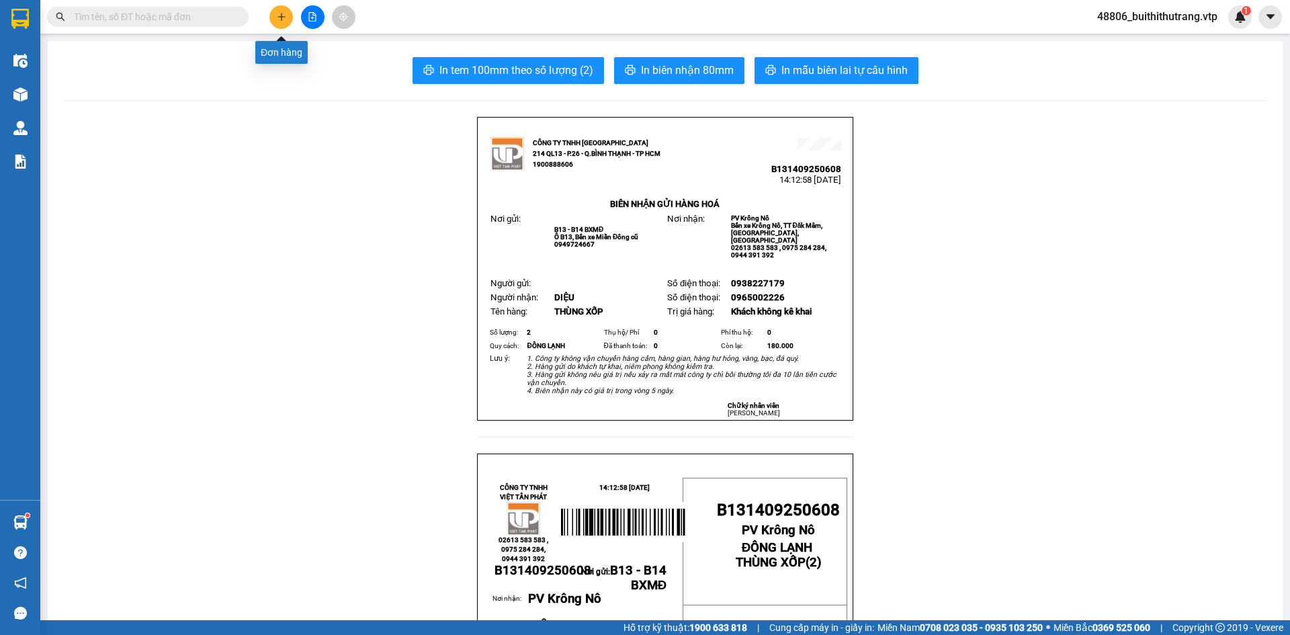
click at [276, 11] on button at bounding box center [281, 17] width 24 height 24
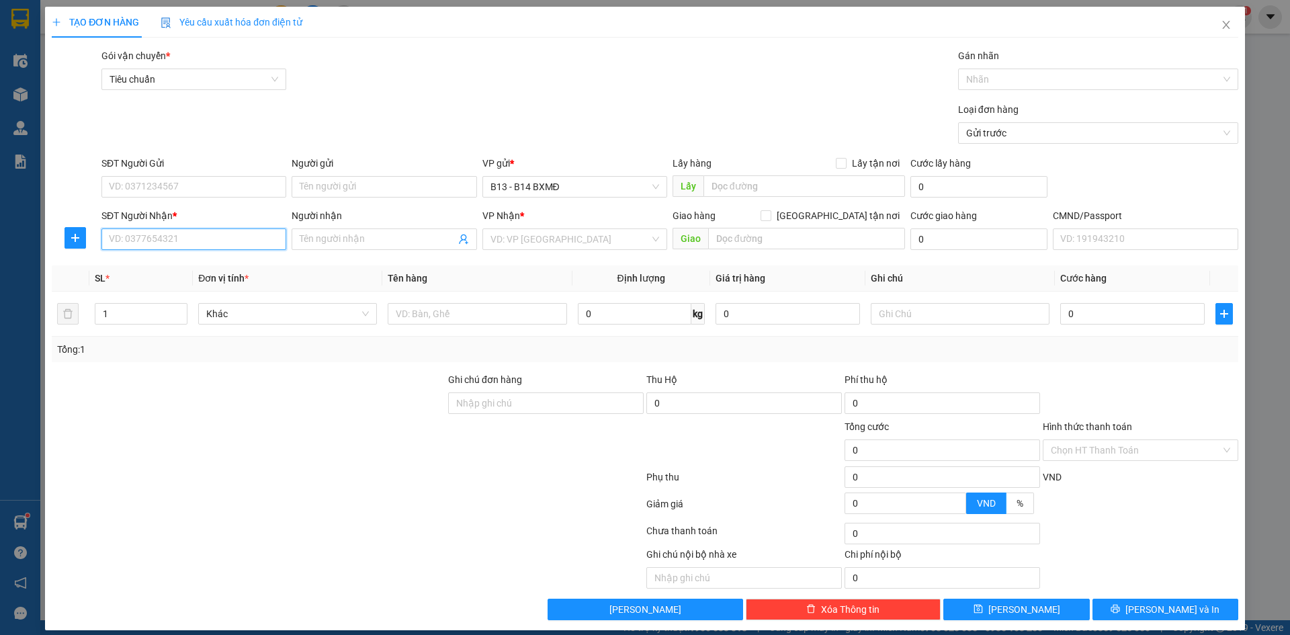
click at [231, 242] on input "SĐT Người Nhận *" at bounding box center [193, 240] width 185 height 22
click at [185, 266] on div "0397830843 - hưng" at bounding box center [192, 266] width 167 height 15
type input "0397830843"
type input "hưng"
type input "0397830843"
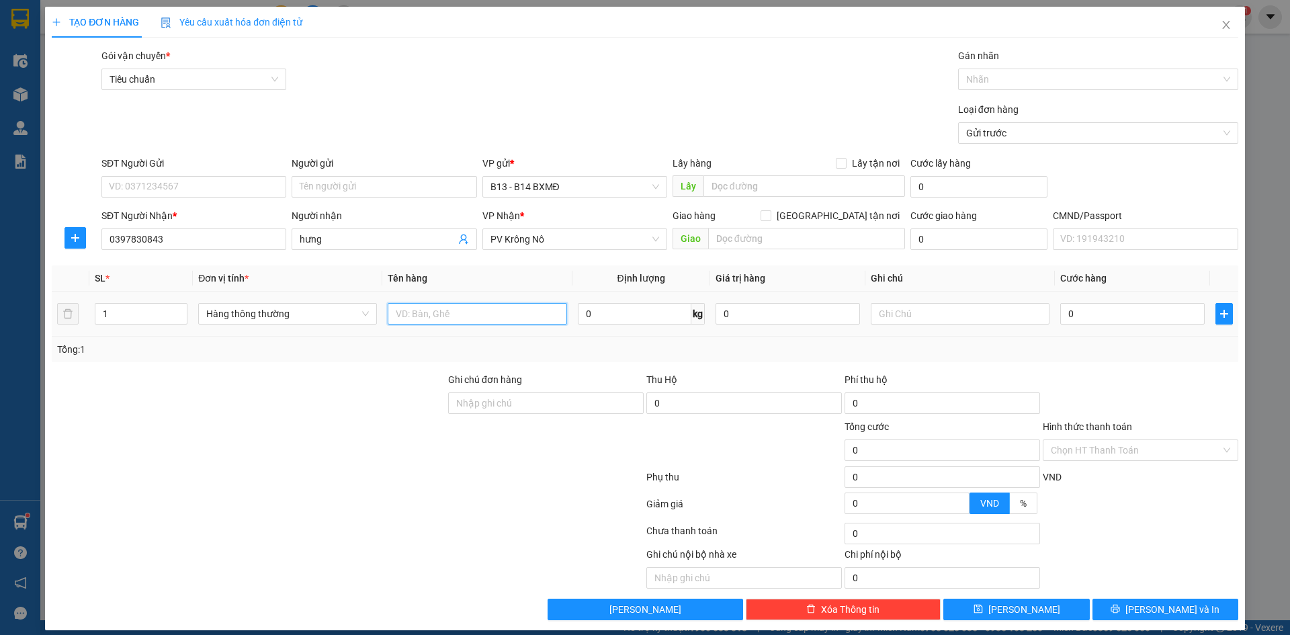
click at [447, 310] on input "text" at bounding box center [477, 314] width 179 height 22
type input "BAO"
click at [122, 315] on input "1" at bounding box center [140, 314] width 91 height 20
type input "3"
type input "CÁ - CHẾT KO ĐỀN"
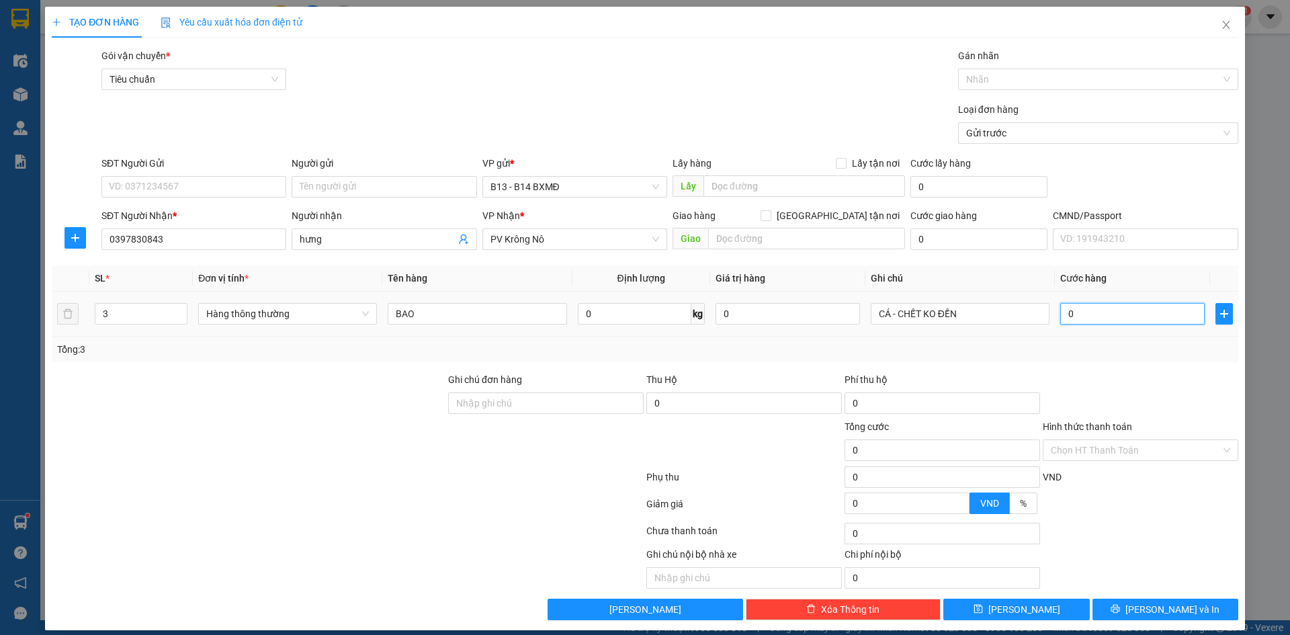
drag, startPoint x: 1083, startPoint y: 321, endPoint x: 1087, endPoint y: 328, distance: 7.5
click at [1085, 323] on input "0" at bounding box center [1133, 314] width 144 height 22
type input "1"
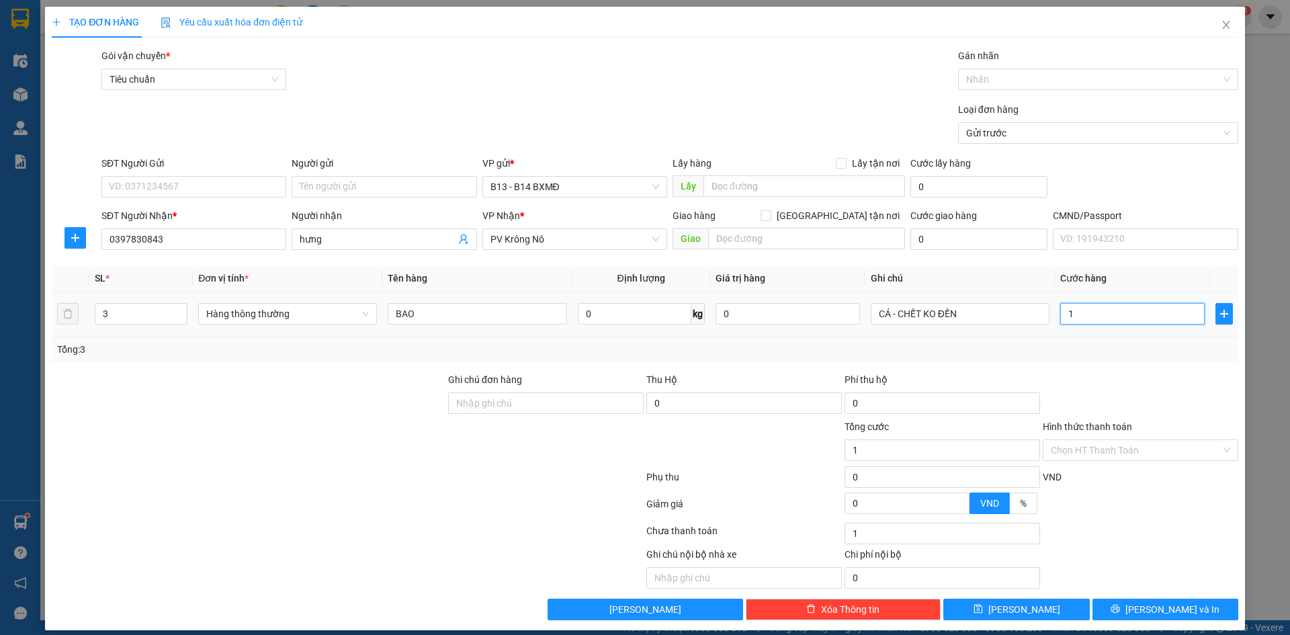
type input "15"
type input "150"
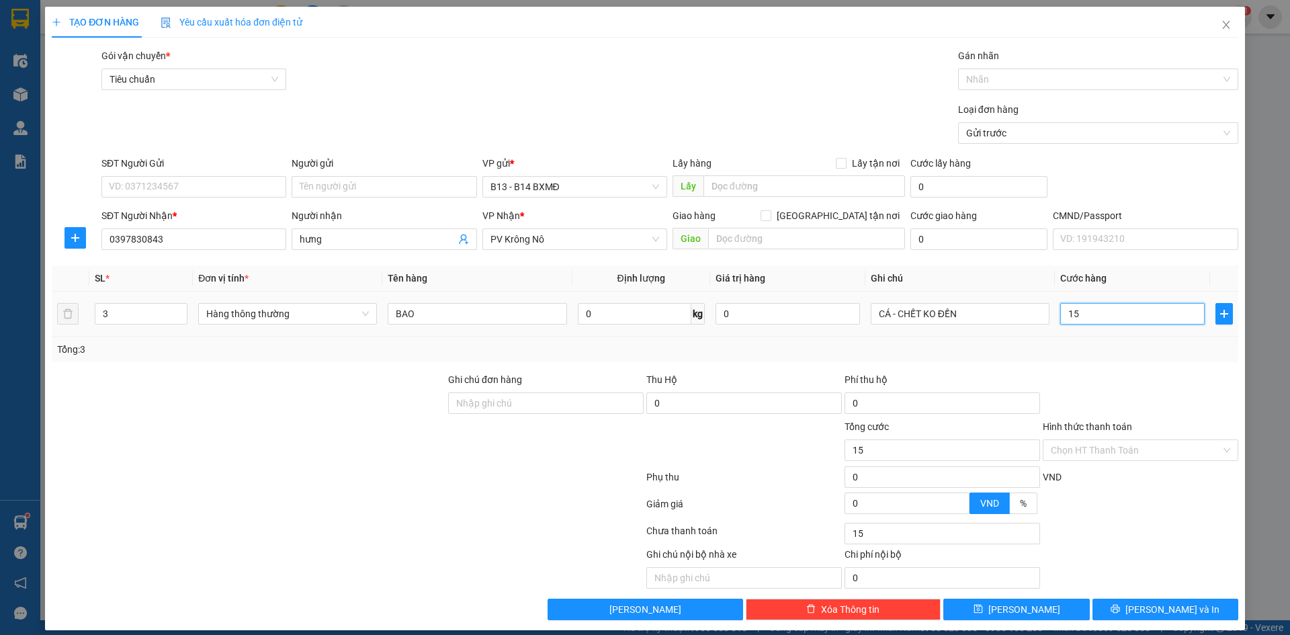
type input "150"
type input "1.500"
type input "15.000"
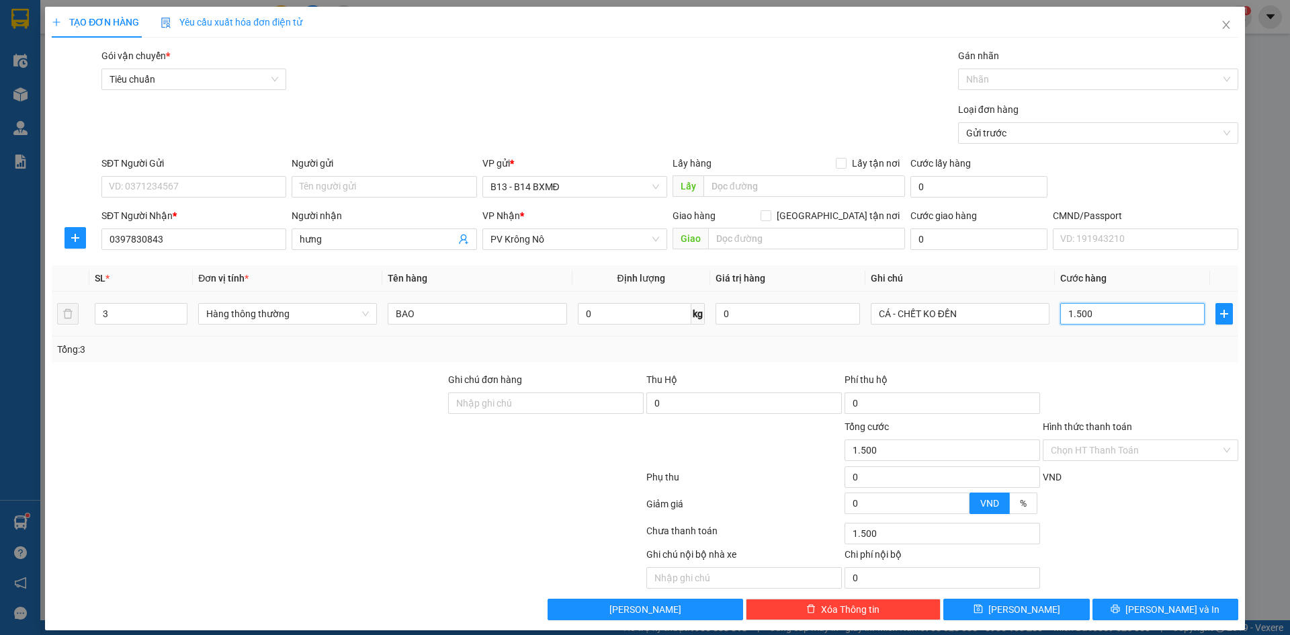
type input "15.000"
type input "150.000"
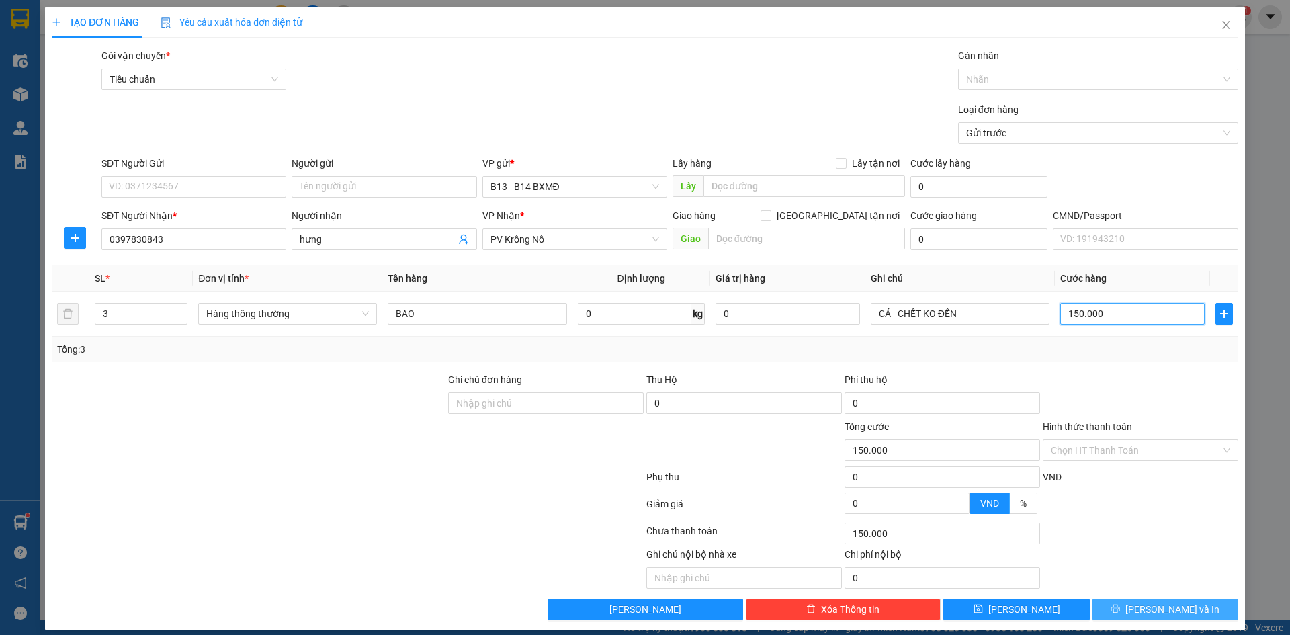
type input "150.000"
click at [1155, 600] on button "[PERSON_NAME] và In" at bounding box center [1166, 610] width 146 height 22
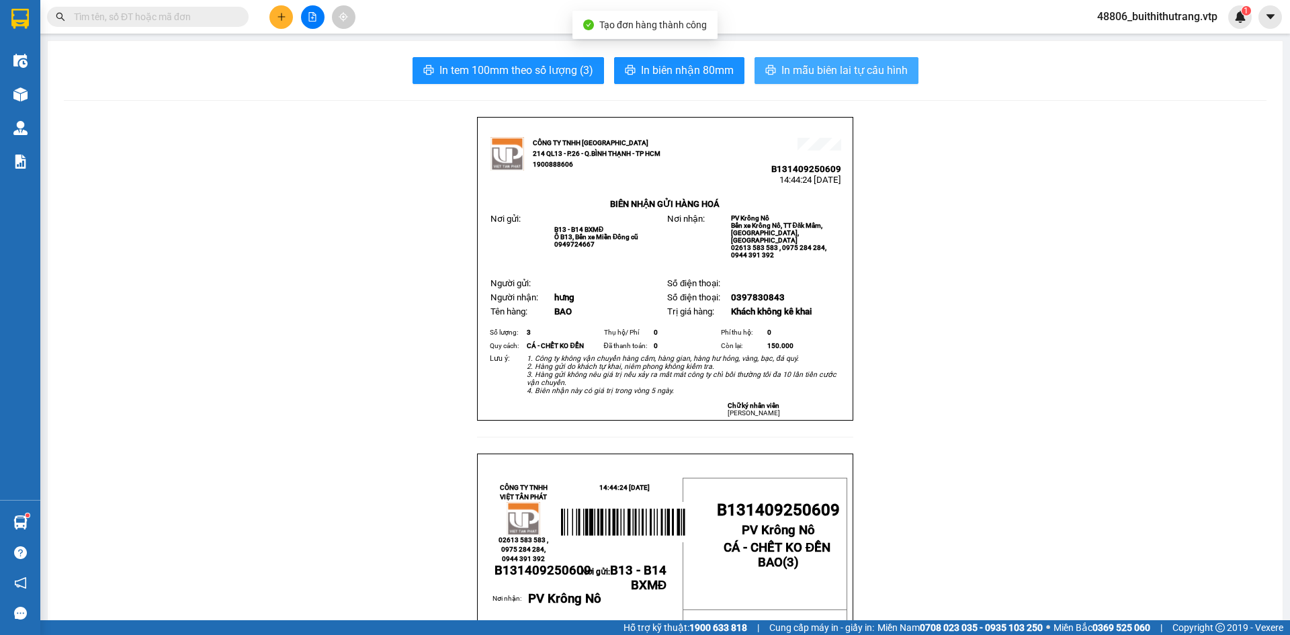
click at [829, 74] on span "In mẫu biên lai tự cấu hình" at bounding box center [845, 70] width 126 height 17
click at [286, 23] on button at bounding box center [281, 17] width 24 height 24
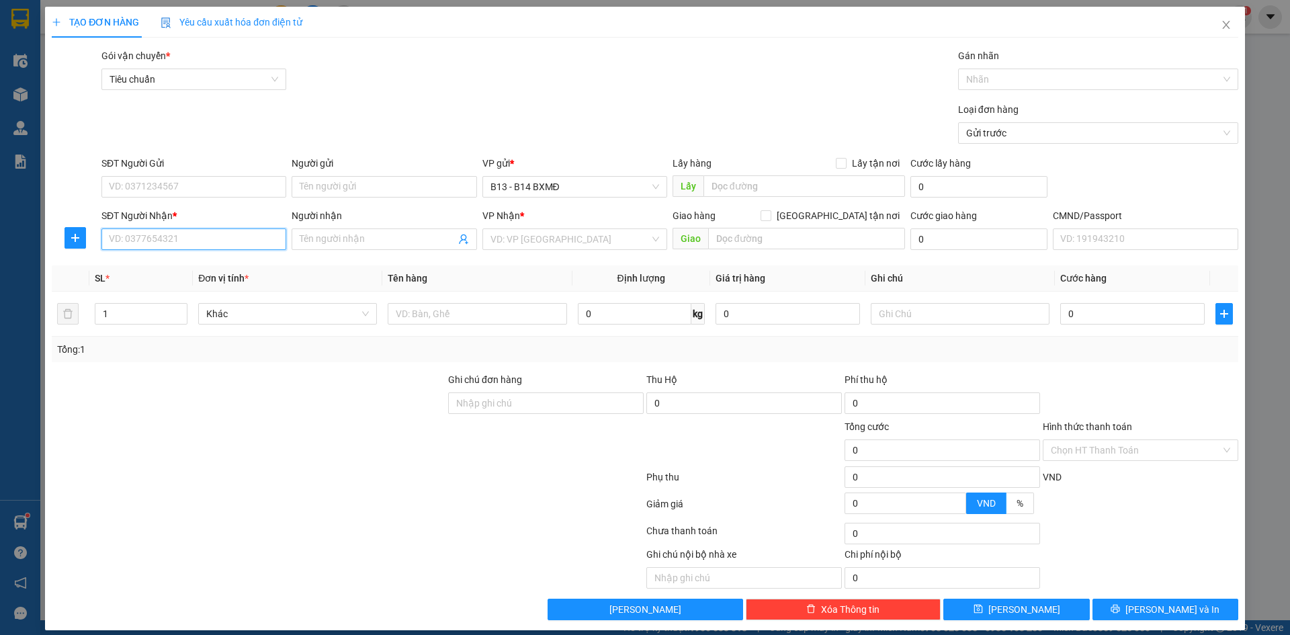
click at [225, 239] on input "SĐT Người Nhận *" at bounding box center [193, 240] width 185 height 22
type input "0983472960"
click at [192, 271] on div "0983472960 - hiếu" at bounding box center [192, 266] width 167 height 15
type input "hiếu"
type input "0983472960"
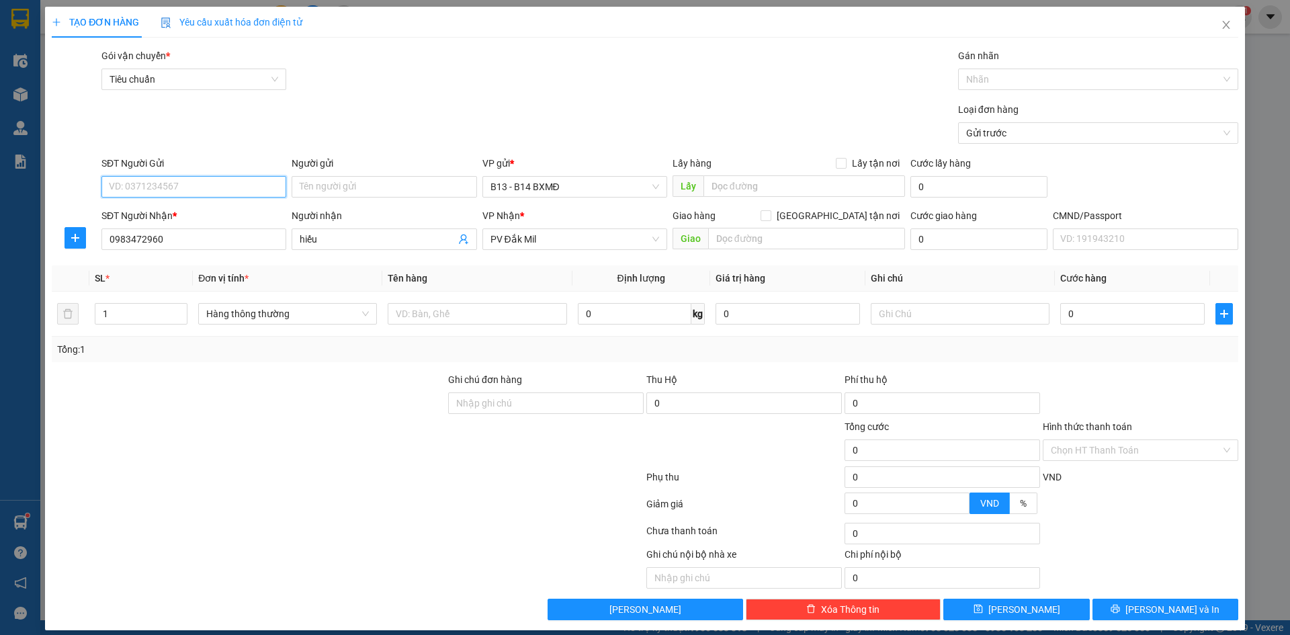
click at [245, 181] on input "SĐT Người Gửi" at bounding box center [193, 187] width 185 height 22
type input "0986957088"
drag, startPoint x: 120, startPoint y: 319, endPoint x: 82, endPoint y: 320, distance: 37.6
click at [100, 319] on input "1" at bounding box center [140, 314] width 91 height 20
type input "2"
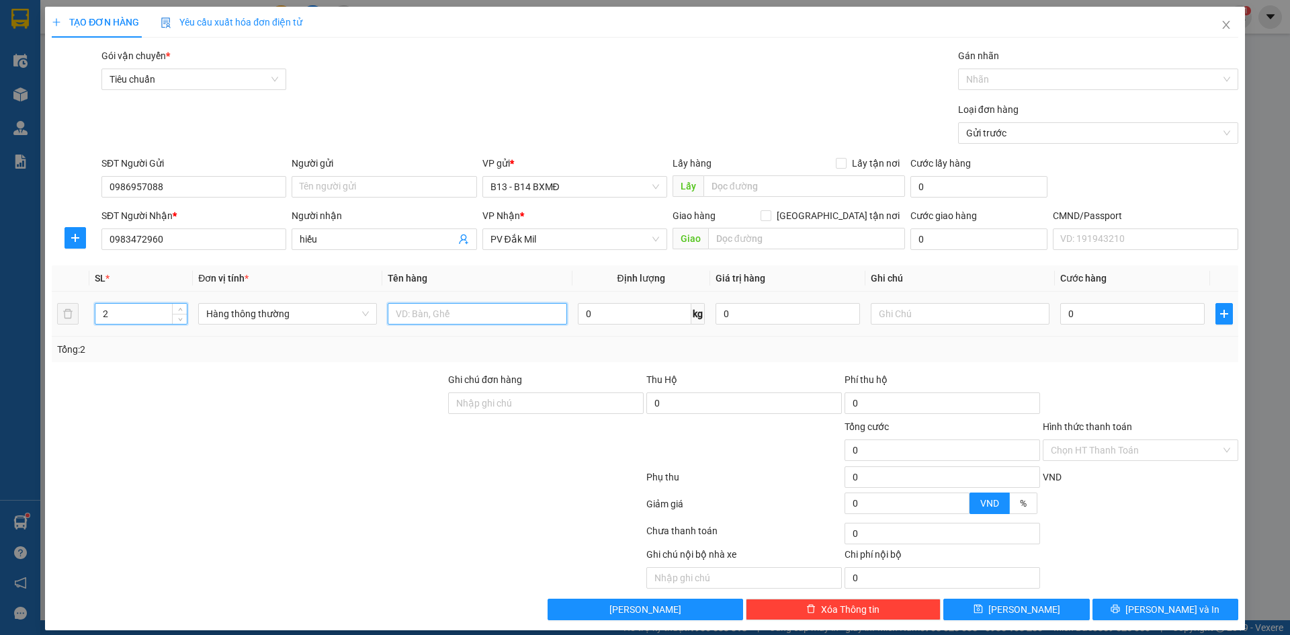
click at [438, 318] on input "text" at bounding box center [477, 314] width 179 height 22
type input "THÙNG"
type input "TC"
type input "8"
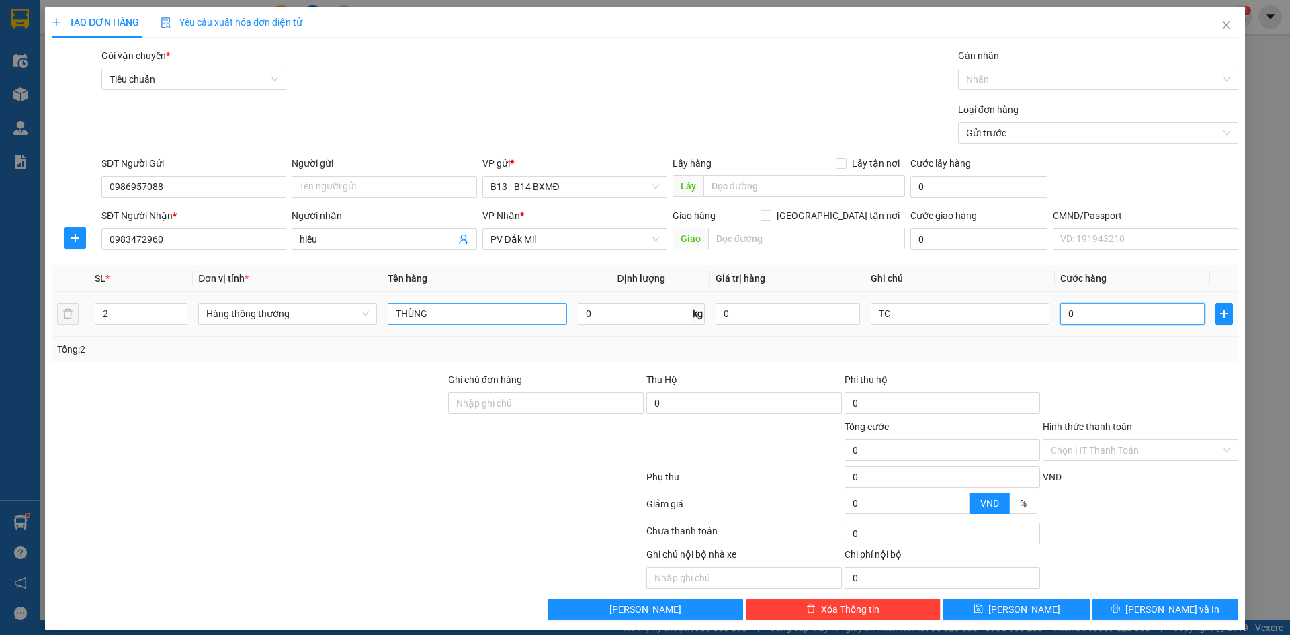
type input "8"
type input "80"
type input "800"
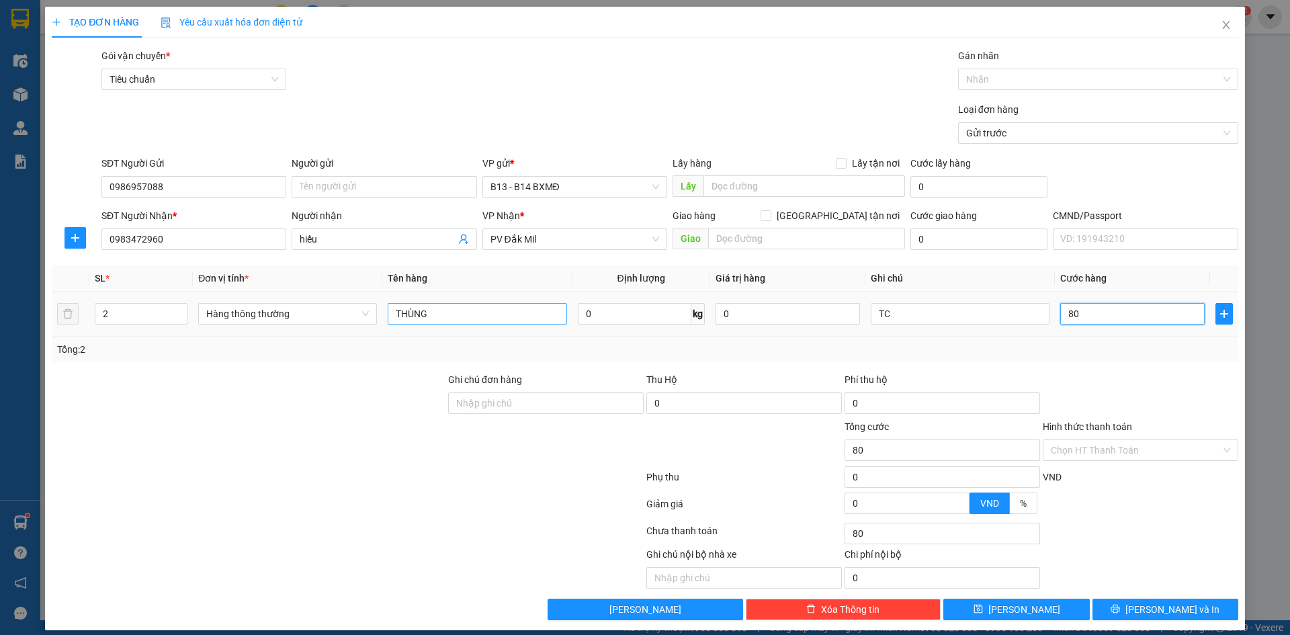
type input "800"
type input "8.000"
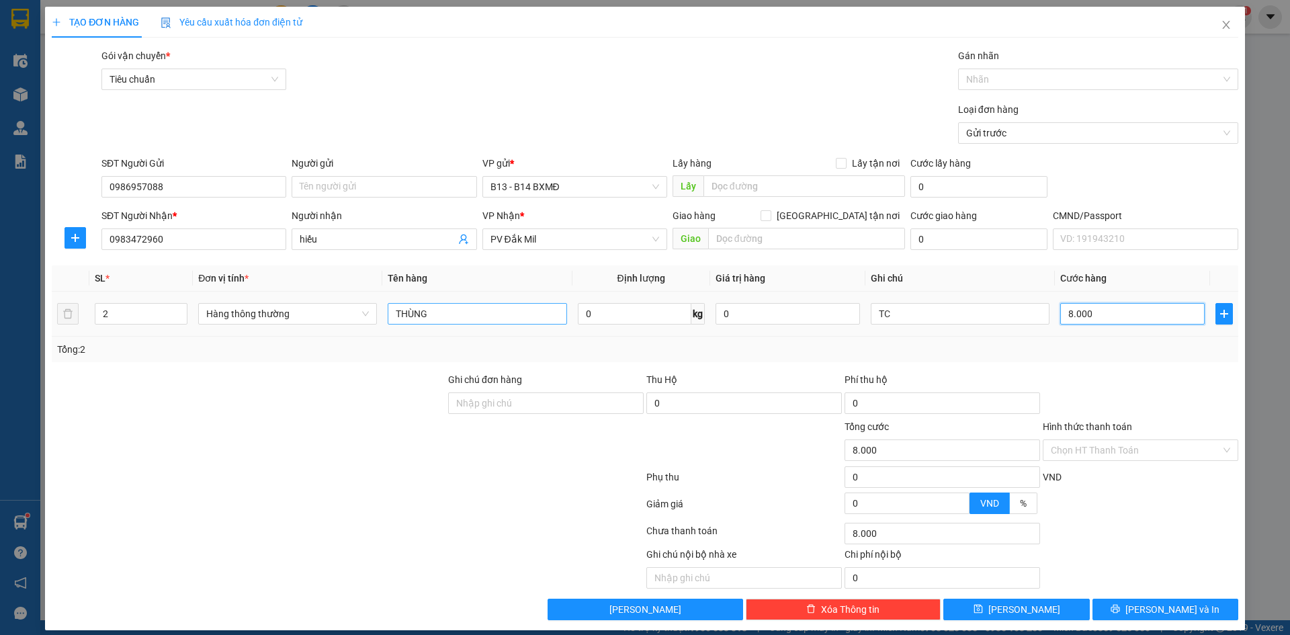
type input "80.000"
click at [1126, 606] on button "[PERSON_NAME] và In" at bounding box center [1166, 610] width 146 height 22
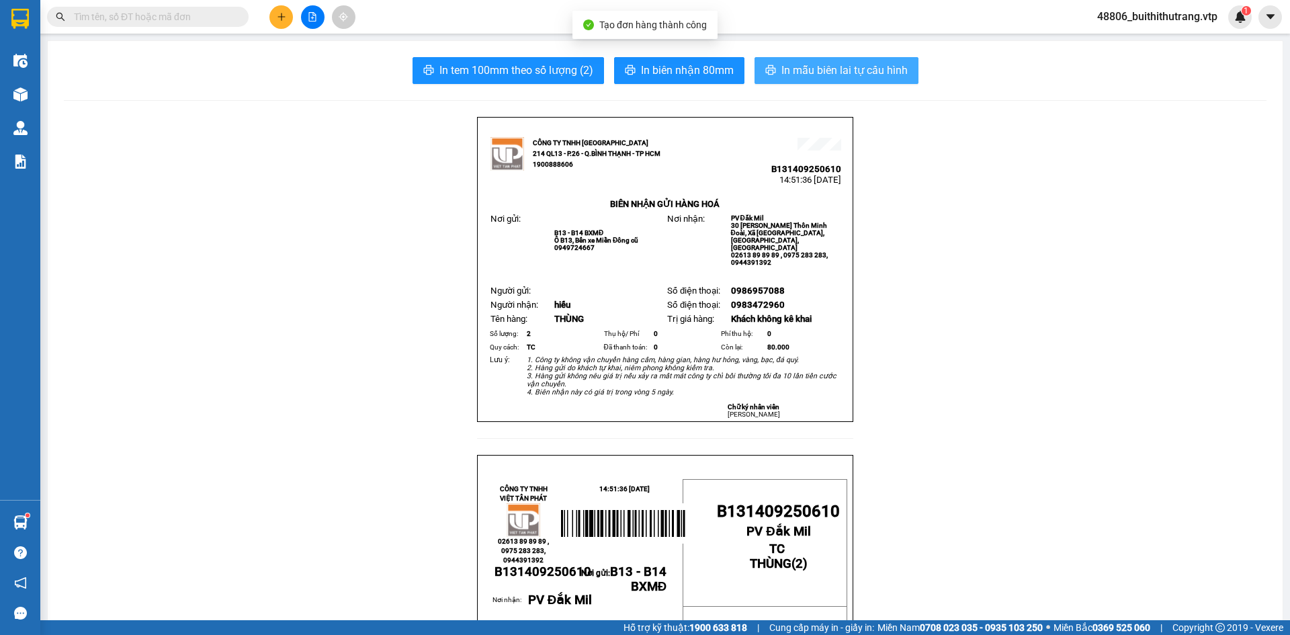
click at [881, 81] on button "In mẫu biên lai tự cấu hình" at bounding box center [837, 70] width 164 height 27
